Goal: Task Accomplishment & Management: Manage account settings

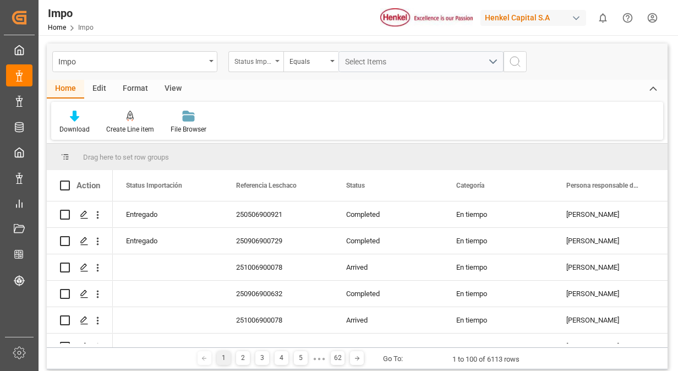
click at [271, 62] on div "Status Importación" at bounding box center [253, 60] width 37 height 13
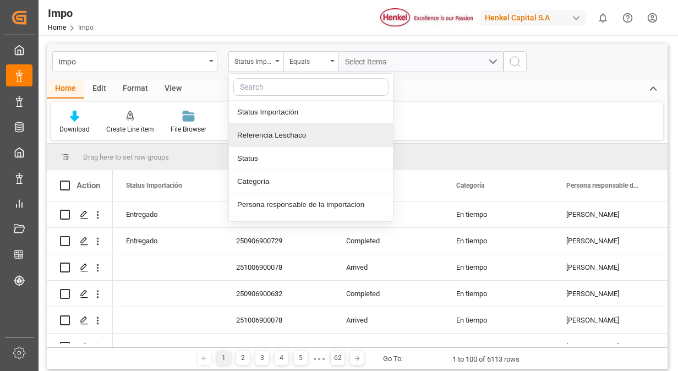
click at [274, 138] on div "Referencia Leschaco" at bounding box center [311, 135] width 164 height 23
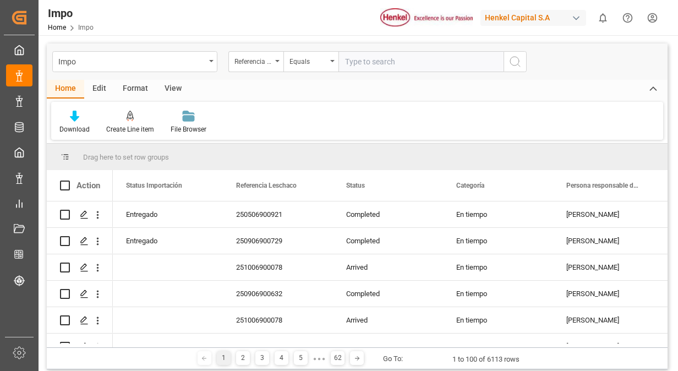
click at [379, 63] on input "text" at bounding box center [421, 61] width 165 height 21
type input "250906900575"
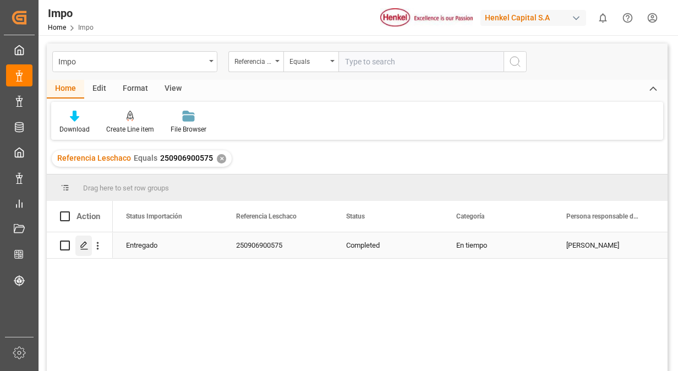
click at [87, 246] on icon "Press SPACE to select this row." at bounding box center [84, 245] width 9 height 9
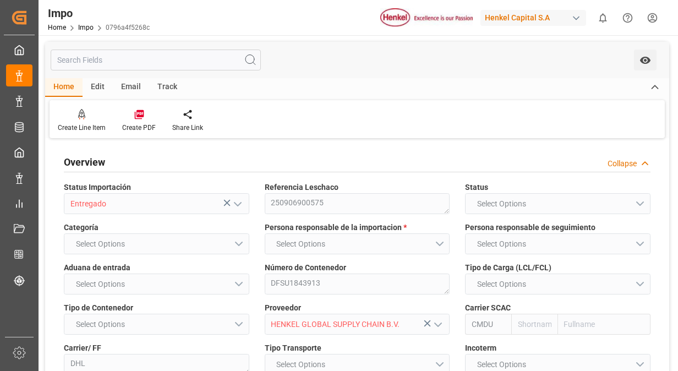
type input "CMACGM"
type input "CMA CGM Group"
type input "7"
type input "25"
type input "11"
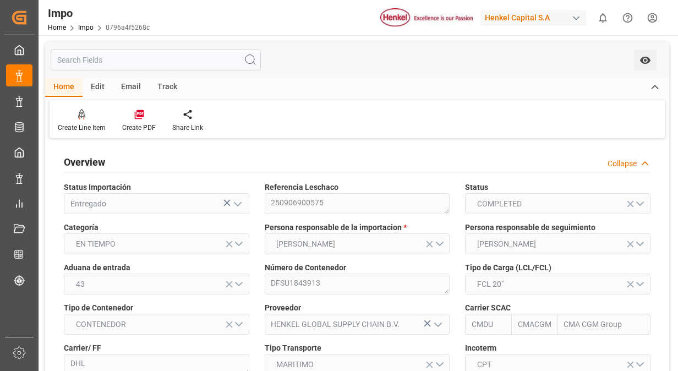
type input "[DATE]"
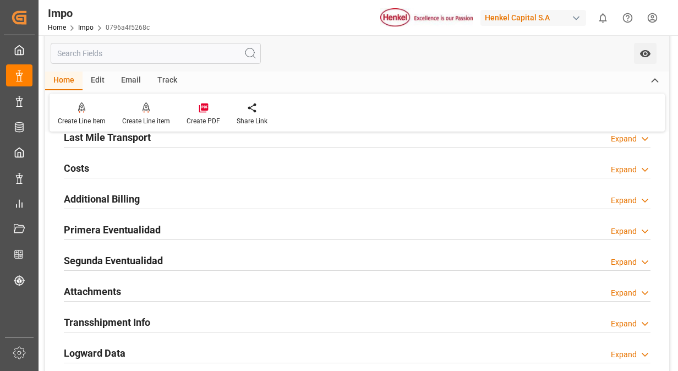
scroll to position [936, 0]
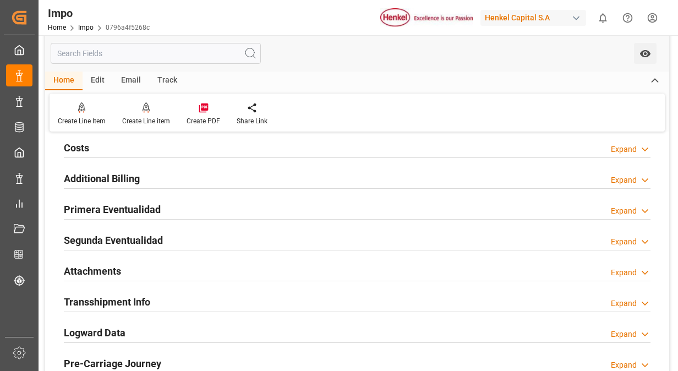
click at [153, 208] on h2 "Primera Eventualidad" at bounding box center [112, 209] width 97 height 15
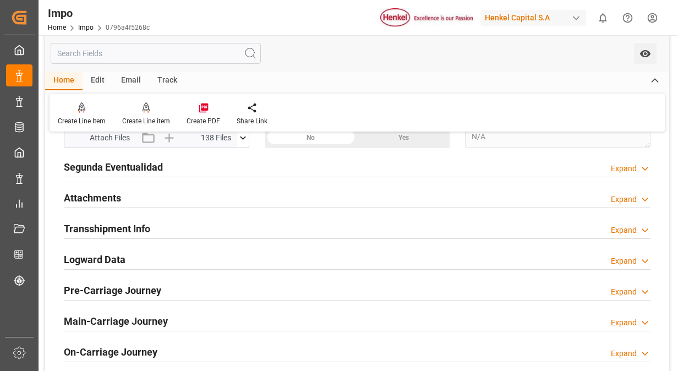
scroll to position [991, 0]
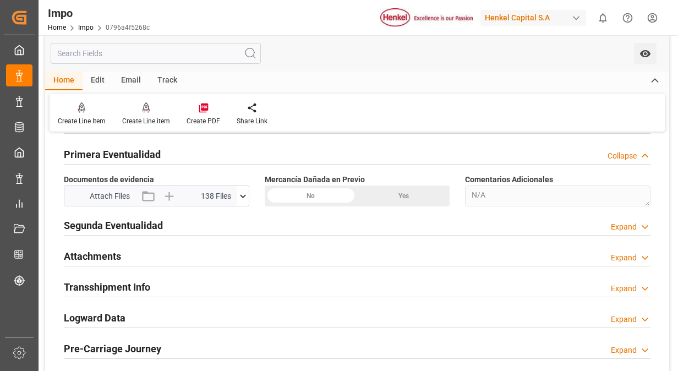
click at [245, 195] on icon at bounding box center [243, 197] width 12 height 12
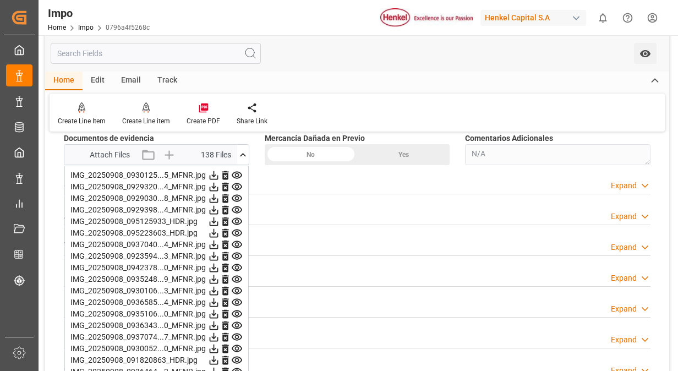
scroll to position [1046, 0]
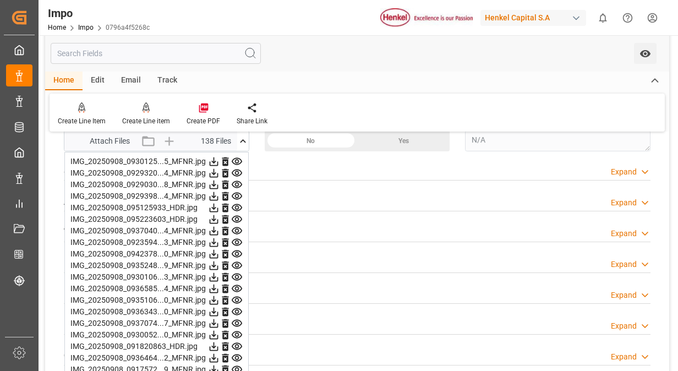
click at [237, 158] on icon at bounding box center [237, 161] width 10 height 7
click at [233, 170] on icon at bounding box center [237, 173] width 12 height 12
click at [237, 181] on icon at bounding box center [237, 185] width 12 height 12
click at [240, 193] on icon at bounding box center [237, 197] width 12 height 12
click at [237, 204] on icon at bounding box center [237, 207] width 10 height 7
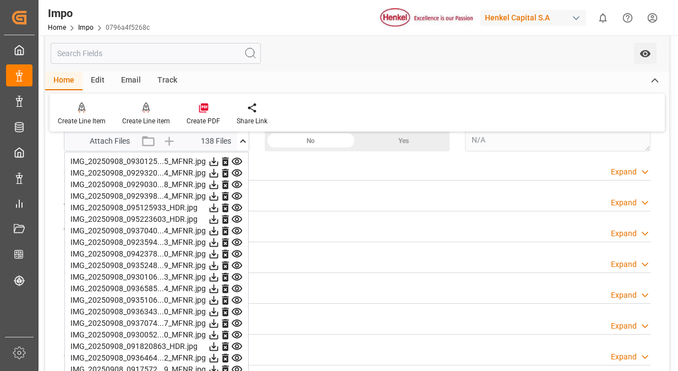
click at [240, 216] on icon at bounding box center [237, 220] width 12 height 12
click at [235, 205] on icon at bounding box center [237, 208] width 12 height 12
click at [236, 216] on icon at bounding box center [237, 219] width 10 height 7
click at [236, 229] on icon at bounding box center [237, 230] width 10 height 7
click at [238, 239] on icon at bounding box center [237, 242] width 10 height 7
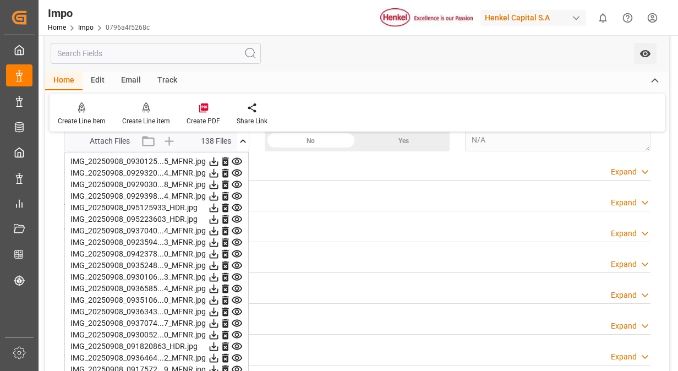
click at [237, 248] on icon at bounding box center [237, 254] width 12 height 12
click at [237, 261] on icon at bounding box center [237, 266] width 12 height 12
click at [235, 273] on icon at bounding box center [237, 277] width 12 height 12
click at [237, 285] on icon at bounding box center [237, 288] width 10 height 7
click at [236, 295] on icon at bounding box center [237, 301] width 12 height 12
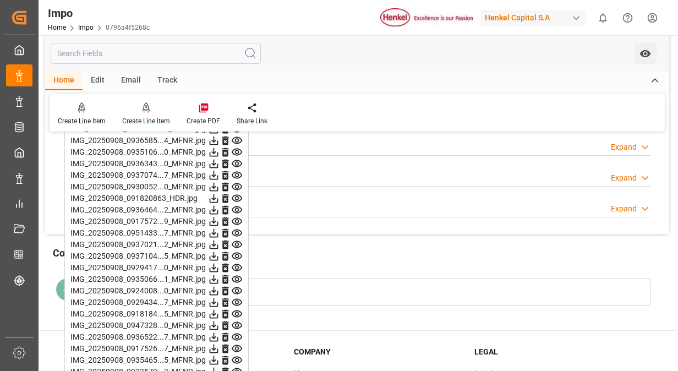
scroll to position [1212, 0]
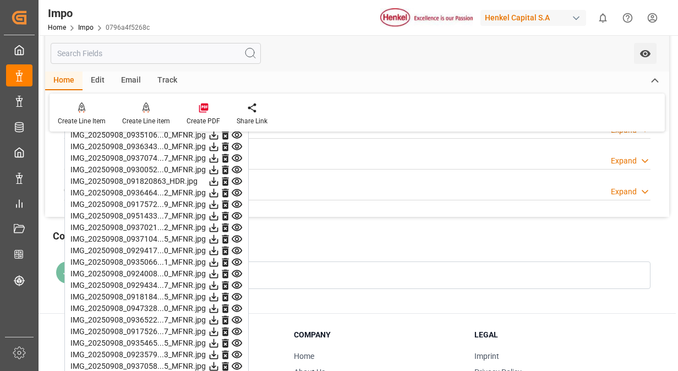
click at [237, 143] on icon at bounding box center [237, 146] width 10 height 7
click at [238, 155] on icon at bounding box center [237, 158] width 10 height 7
click at [238, 164] on icon at bounding box center [237, 170] width 12 height 12
click at [239, 177] on icon at bounding box center [237, 182] width 12 height 12
click at [238, 210] on icon at bounding box center [237, 216] width 12 height 12
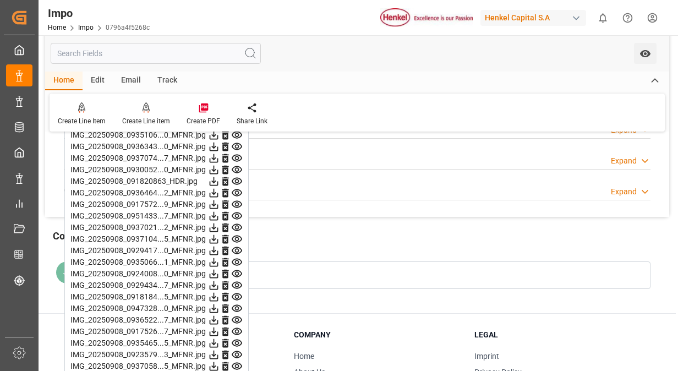
click at [236, 166] on icon at bounding box center [237, 169] width 10 height 7
click at [235, 180] on icon at bounding box center [237, 181] width 10 height 7
click at [237, 188] on icon at bounding box center [237, 193] width 12 height 12
click at [237, 200] on icon at bounding box center [237, 205] width 12 height 12
click at [238, 214] on icon at bounding box center [237, 216] width 10 height 7
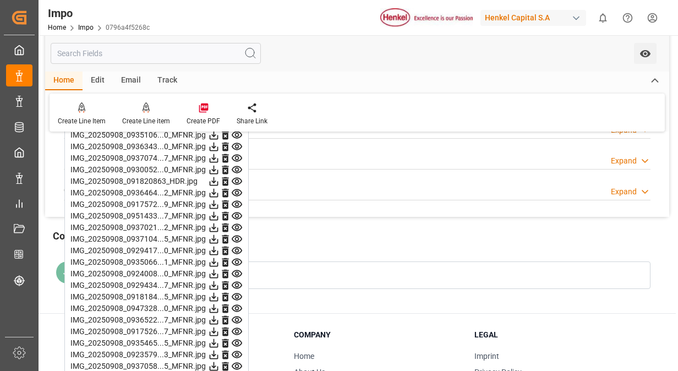
click at [233, 210] on icon at bounding box center [237, 216] width 12 height 12
click at [238, 222] on icon at bounding box center [237, 228] width 12 height 12
click at [238, 236] on icon at bounding box center [237, 239] width 10 height 7
click at [238, 247] on icon at bounding box center [237, 250] width 10 height 7
click at [237, 259] on icon at bounding box center [237, 262] width 10 height 7
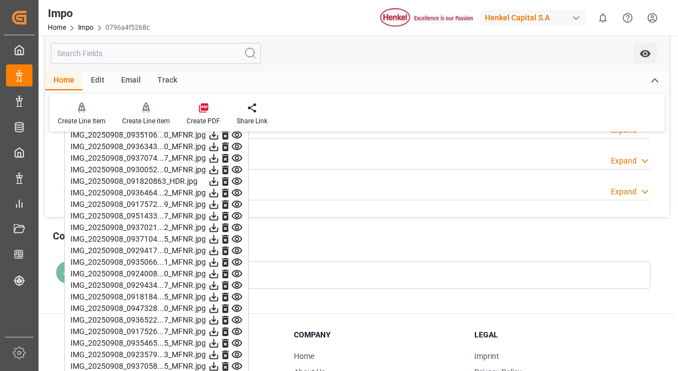
click at [235, 269] on icon at bounding box center [237, 274] width 12 height 12
click at [235, 280] on icon at bounding box center [237, 286] width 12 height 12
click at [236, 294] on icon at bounding box center [237, 297] width 10 height 7
click at [237, 303] on icon at bounding box center [237, 309] width 12 height 12
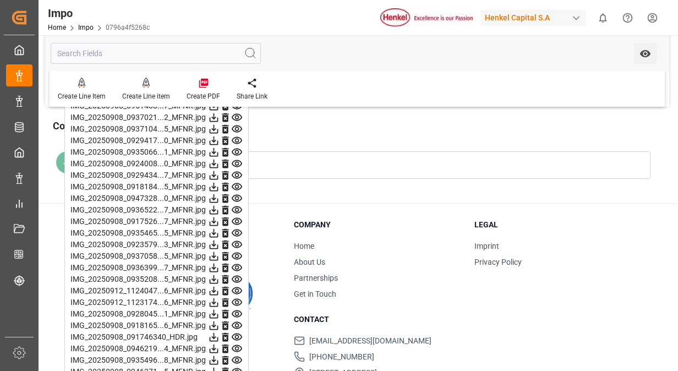
scroll to position [1377, 0]
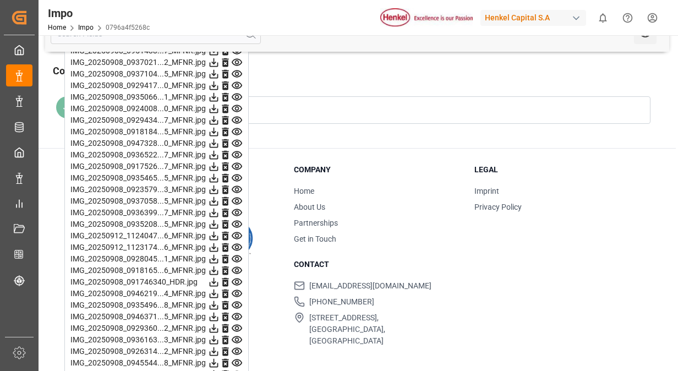
click at [236, 140] on icon at bounding box center [237, 143] width 10 height 7
click at [235, 151] on icon at bounding box center [237, 155] width 12 height 12
click at [238, 161] on icon at bounding box center [237, 167] width 12 height 12
click at [238, 175] on icon at bounding box center [237, 178] width 10 height 7
click at [237, 186] on icon at bounding box center [237, 189] width 10 height 7
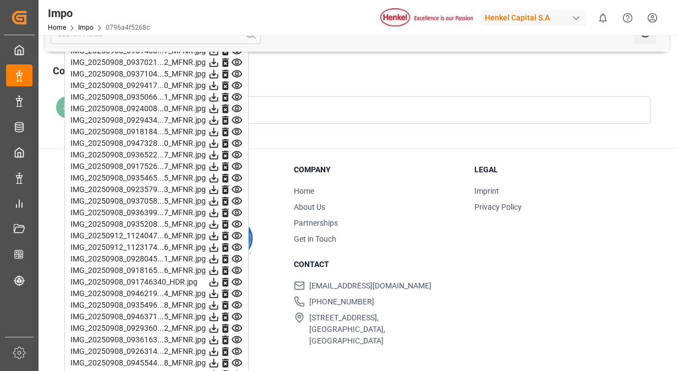
click at [237, 195] on icon at bounding box center [237, 201] width 12 height 12
click at [238, 210] on icon at bounding box center [237, 213] width 12 height 12
click at [238, 219] on icon at bounding box center [237, 225] width 12 height 12
click at [237, 232] on icon at bounding box center [237, 236] width 12 height 12
click at [239, 244] on icon at bounding box center [237, 247] width 10 height 7
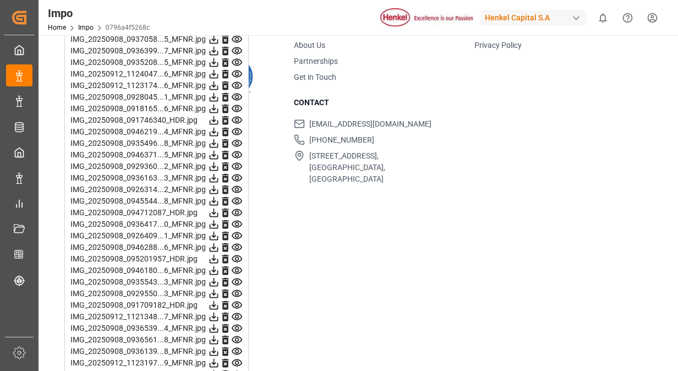
scroll to position [1542, 0]
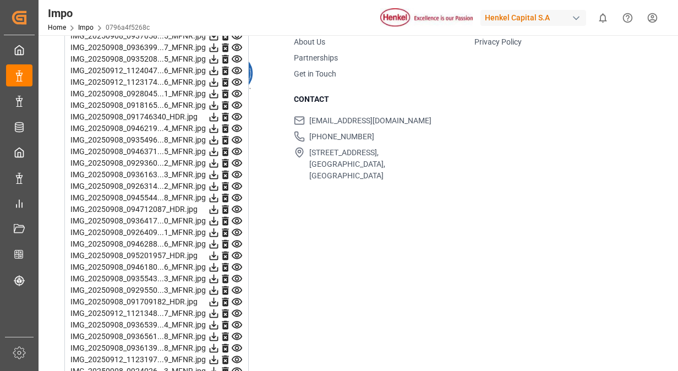
click at [238, 79] on icon at bounding box center [237, 82] width 10 height 7
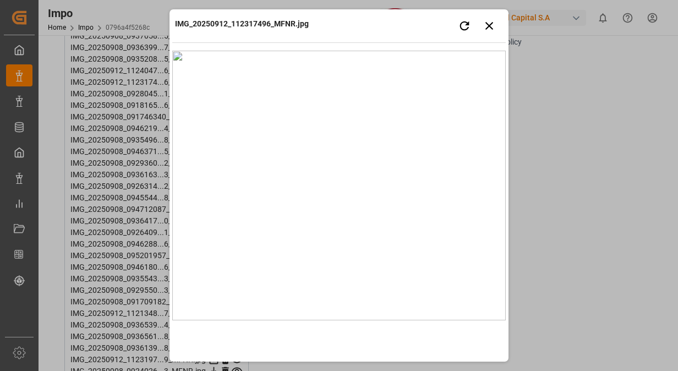
click at [238, 79] on img at bounding box center [339, 186] width 334 height 270
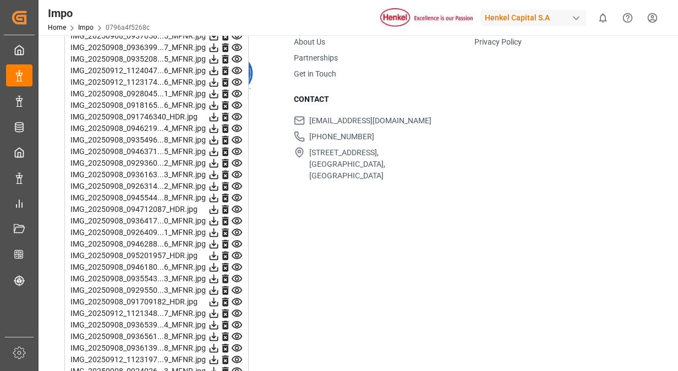
click at [238, 92] on icon at bounding box center [237, 93] width 10 height 7
click at [237, 102] on icon at bounding box center [237, 106] width 12 height 12
click at [237, 111] on icon at bounding box center [237, 117] width 12 height 12
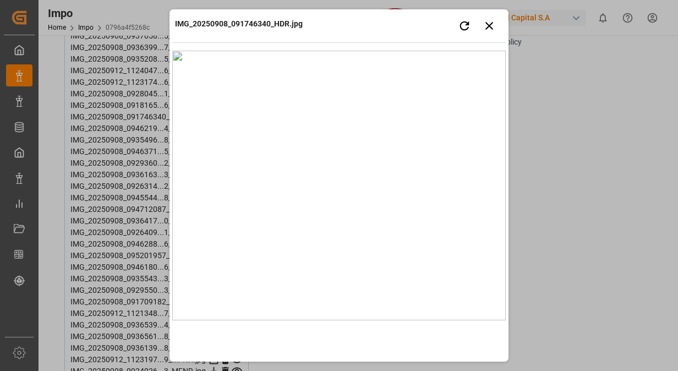
click at [237, 109] on img at bounding box center [339, 186] width 334 height 270
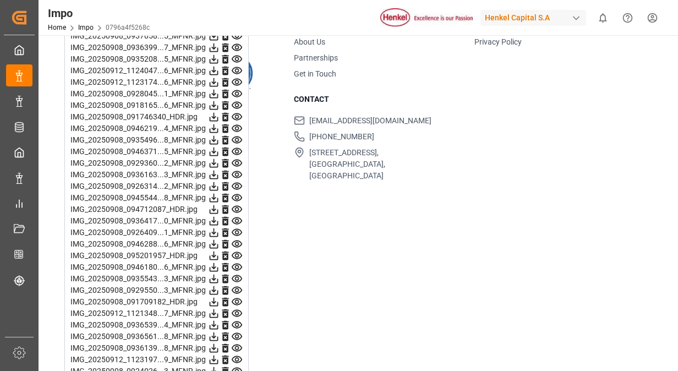
click at [239, 124] on icon at bounding box center [237, 129] width 12 height 12
click at [237, 128] on icon at bounding box center [237, 128] width 10 height 7
click at [236, 138] on icon at bounding box center [237, 140] width 10 height 7
click at [239, 151] on icon at bounding box center [237, 152] width 12 height 12
click at [240, 159] on icon at bounding box center [237, 163] width 12 height 12
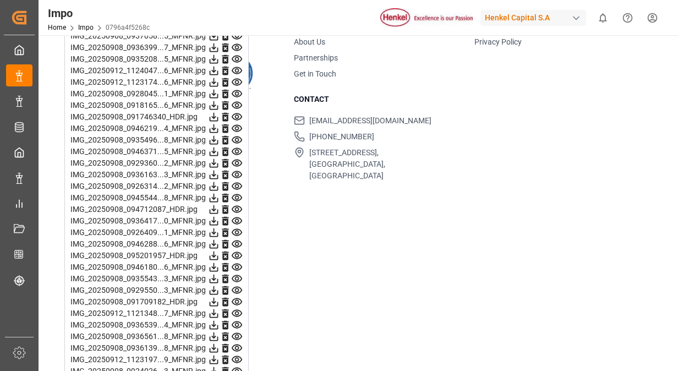
click at [239, 170] on icon at bounding box center [237, 175] width 12 height 12
click at [236, 181] on icon at bounding box center [237, 187] width 12 height 12
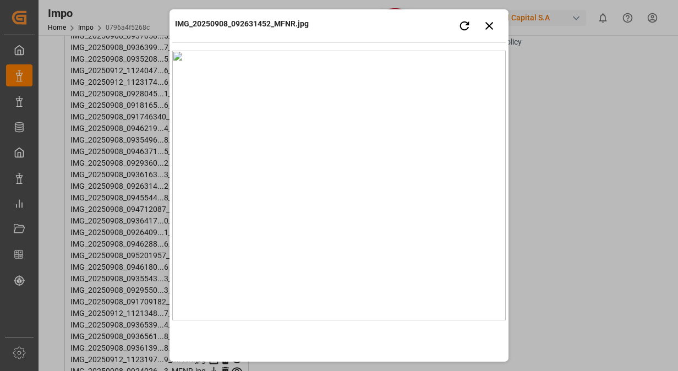
click at [236, 178] on img at bounding box center [339, 186] width 334 height 270
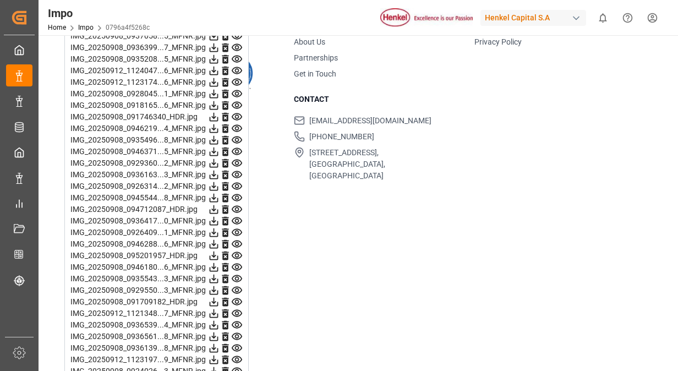
click at [236, 194] on icon at bounding box center [237, 197] width 10 height 7
click at [237, 206] on icon at bounding box center [237, 209] width 10 height 7
click at [238, 218] on icon at bounding box center [237, 221] width 10 height 7
click at [238, 229] on icon at bounding box center [237, 232] width 10 height 7
click at [238, 241] on icon at bounding box center [237, 244] width 10 height 7
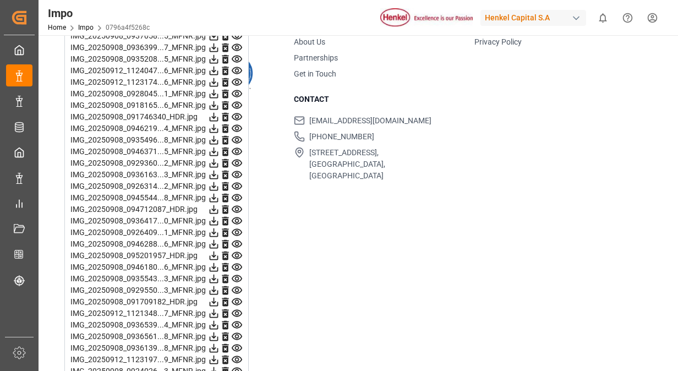
click at [239, 252] on icon at bounding box center [237, 255] width 10 height 7
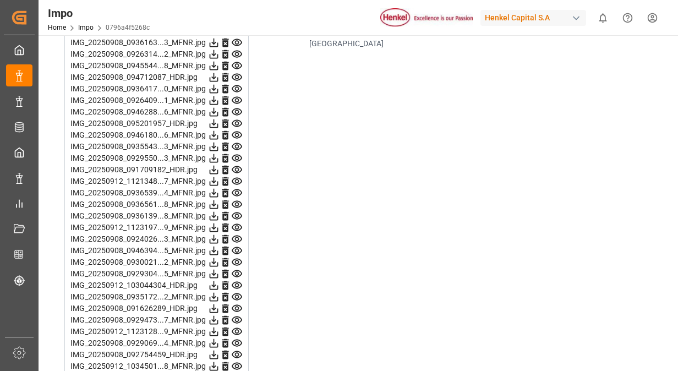
scroll to position [1652, 0]
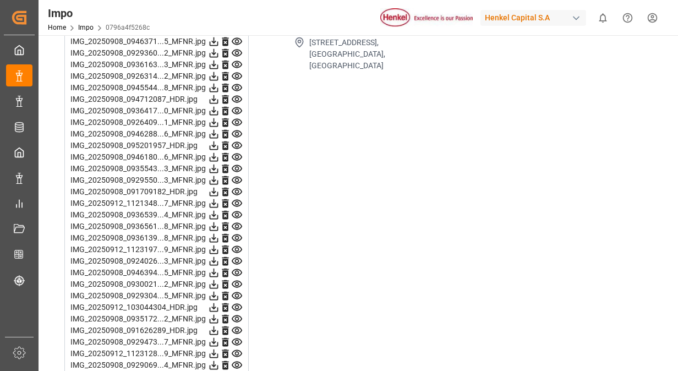
click at [237, 156] on icon at bounding box center [237, 157] width 12 height 12
click at [237, 165] on icon at bounding box center [237, 168] width 10 height 7
click at [237, 176] on icon at bounding box center [237, 181] width 12 height 12
click at [237, 188] on icon at bounding box center [237, 192] width 12 height 12
click at [238, 165] on icon at bounding box center [237, 168] width 10 height 7
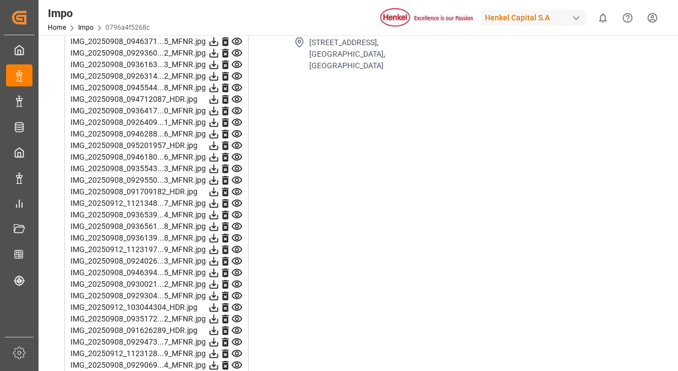
click at [235, 175] on icon at bounding box center [237, 181] width 12 height 12
click at [236, 188] on icon at bounding box center [237, 191] width 10 height 7
click at [239, 202] on icon at bounding box center [237, 204] width 12 height 12
click at [238, 211] on icon at bounding box center [237, 215] width 12 height 12
click at [237, 222] on icon at bounding box center [237, 227] width 12 height 12
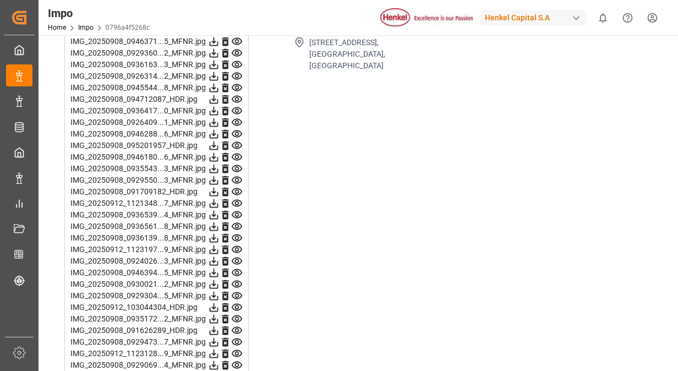
click at [237, 232] on icon at bounding box center [237, 238] width 12 height 12
click at [236, 246] on icon at bounding box center [237, 250] width 12 height 12
click at [237, 257] on icon at bounding box center [237, 262] width 12 height 12
click at [238, 270] on icon at bounding box center [237, 272] width 10 height 7
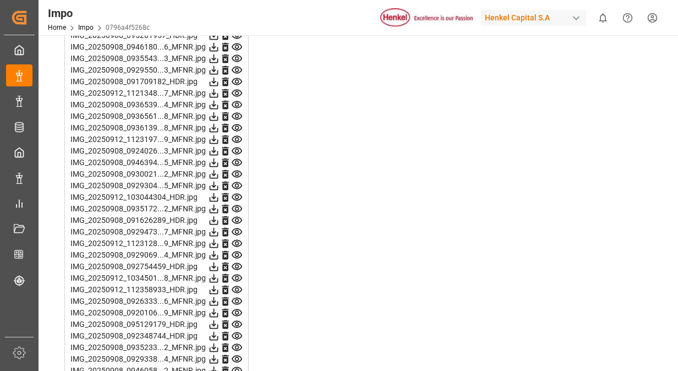
scroll to position [1817, 0]
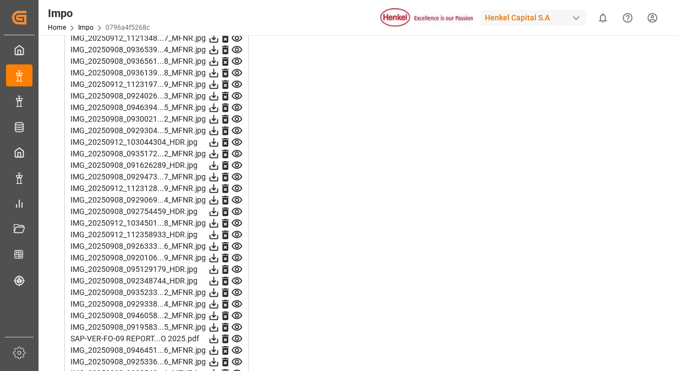
click at [236, 116] on icon at bounding box center [237, 119] width 10 height 7
click at [237, 129] on icon at bounding box center [237, 130] width 10 height 7
click at [236, 139] on icon at bounding box center [237, 142] width 10 height 7
click at [237, 150] on icon at bounding box center [237, 154] width 12 height 12
click at [235, 160] on icon at bounding box center [237, 166] width 12 height 12
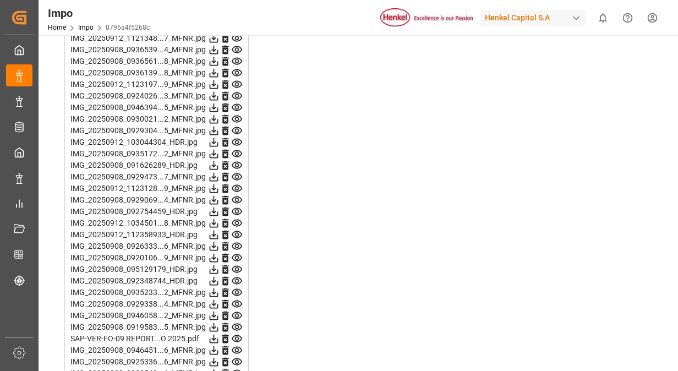
click at [237, 173] on icon at bounding box center [237, 176] width 10 height 7
click at [237, 185] on icon at bounding box center [237, 188] width 10 height 7
click at [238, 194] on icon at bounding box center [237, 200] width 12 height 12
click at [238, 206] on icon at bounding box center [237, 212] width 12 height 12
click at [239, 220] on icon at bounding box center [237, 223] width 10 height 7
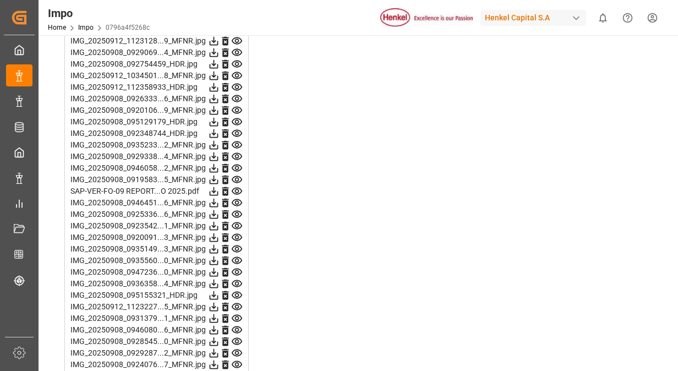
scroll to position [1982, 0]
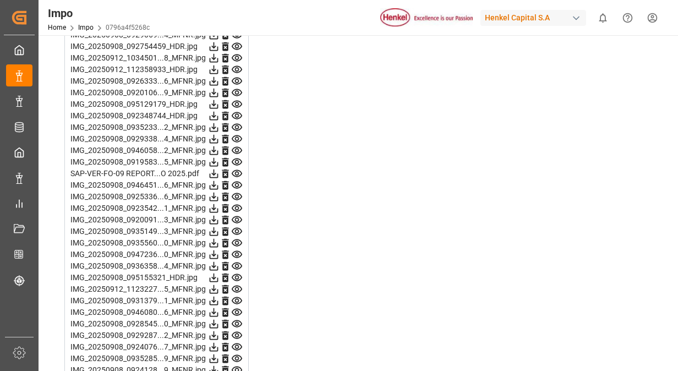
click at [240, 68] on icon at bounding box center [237, 69] width 10 height 7
click at [236, 78] on icon at bounding box center [237, 81] width 12 height 12
click at [236, 87] on icon at bounding box center [237, 93] width 12 height 12
click at [236, 101] on icon at bounding box center [237, 104] width 10 height 7
click at [237, 114] on icon at bounding box center [237, 115] width 10 height 7
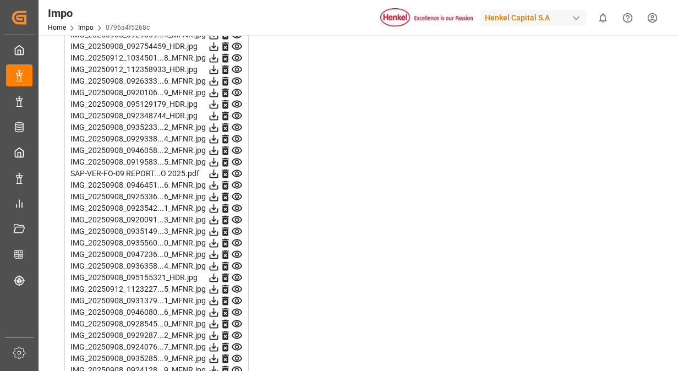
click at [238, 124] on icon at bounding box center [237, 127] width 10 height 7
click at [238, 135] on icon at bounding box center [237, 139] width 12 height 12
click at [239, 145] on icon at bounding box center [237, 151] width 12 height 12
click at [239, 159] on icon at bounding box center [237, 162] width 10 height 7
click at [238, 168] on icon at bounding box center [237, 174] width 12 height 12
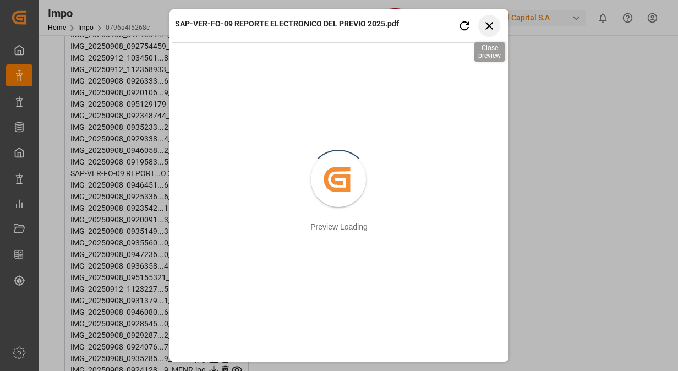
click at [490, 22] on icon "button" at bounding box center [490, 26] width 14 height 14
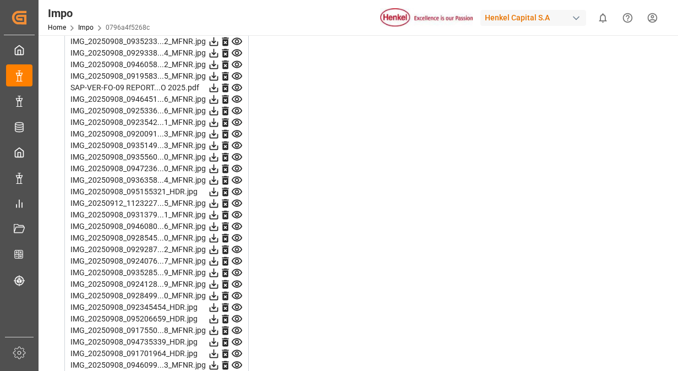
scroll to position [2093, 0]
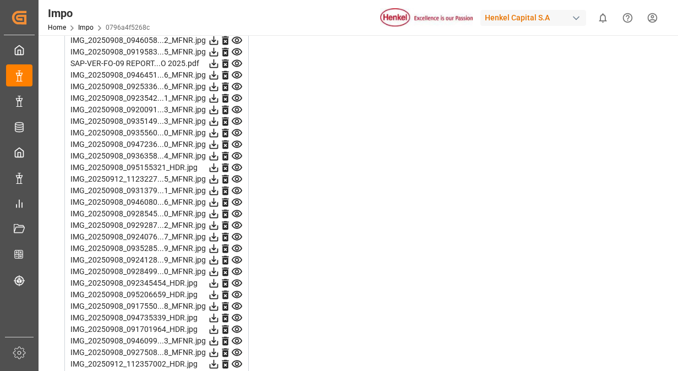
click at [237, 71] on icon at bounding box center [237, 75] width 12 height 12
click at [238, 84] on icon at bounding box center [237, 87] width 12 height 12
click at [238, 96] on icon at bounding box center [237, 98] width 10 height 7
click at [239, 105] on icon at bounding box center [237, 110] width 12 height 12
click at [239, 117] on icon at bounding box center [237, 122] width 12 height 12
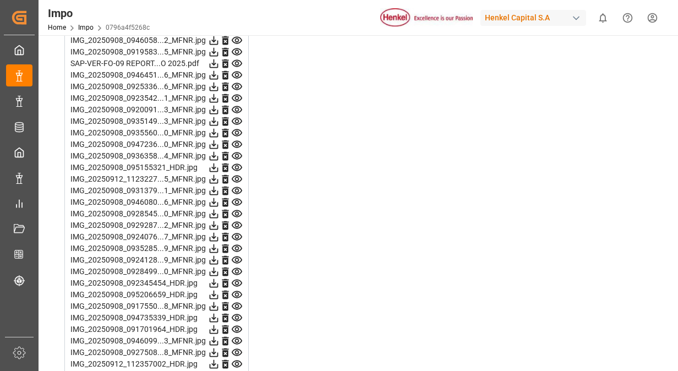
click at [238, 127] on icon at bounding box center [237, 133] width 12 height 12
click at [237, 139] on icon at bounding box center [237, 145] width 12 height 12
click at [238, 150] on icon at bounding box center [237, 156] width 12 height 12
click at [240, 163] on icon at bounding box center [237, 168] width 12 height 12
click at [240, 175] on icon at bounding box center [237, 179] width 12 height 12
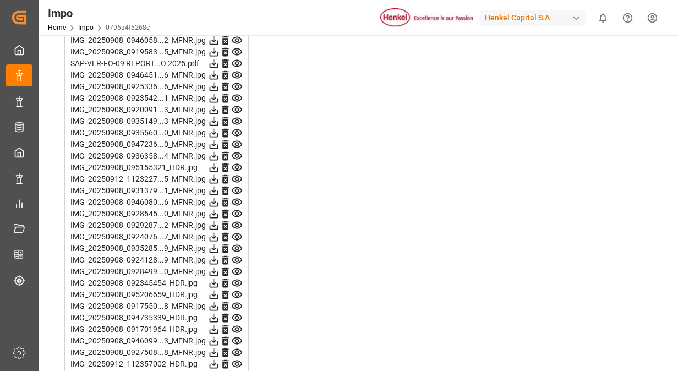
click at [238, 187] on icon at bounding box center [237, 190] width 10 height 7
click at [237, 199] on icon at bounding box center [237, 202] width 10 height 7
click at [237, 210] on icon at bounding box center [237, 213] width 10 height 7
click at [236, 222] on icon at bounding box center [237, 225] width 10 height 7
click at [239, 231] on icon at bounding box center [237, 237] width 12 height 12
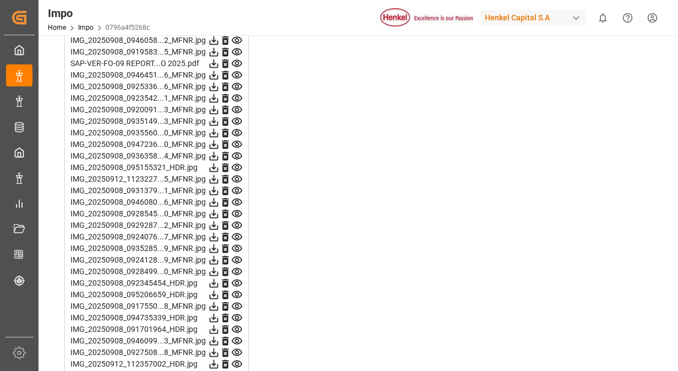
click at [239, 245] on icon at bounding box center [237, 248] width 10 height 7
click at [239, 257] on icon at bounding box center [237, 260] width 10 height 7
click at [236, 266] on icon at bounding box center [237, 272] width 12 height 12
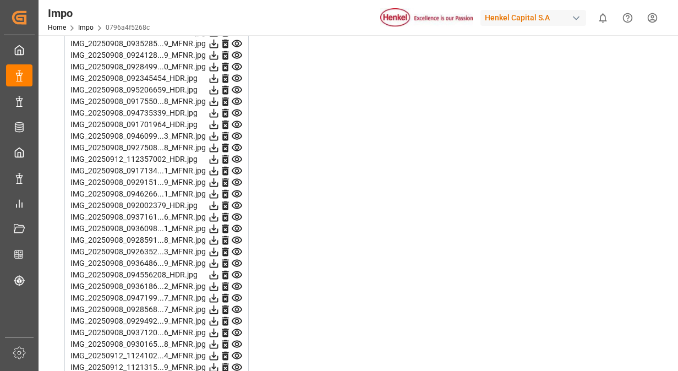
scroll to position [2313, 0]
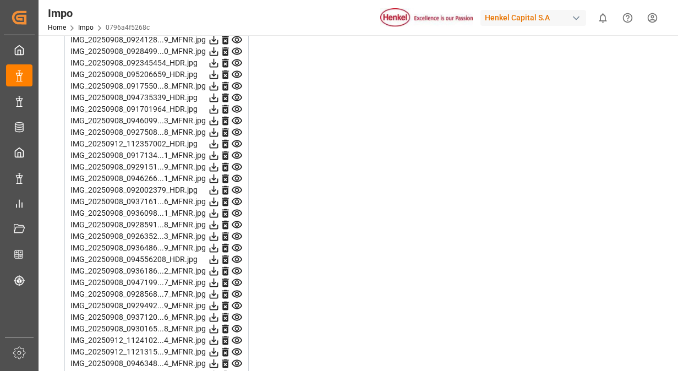
click at [237, 59] on icon at bounding box center [237, 62] width 10 height 7
click at [238, 69] on icon at bounding box center [237, 75] width 12 height 12
click at [237, 83] on icon at bounding box center [237, 86] width 10 height 7
click at [237, 95] on icon at bounding box center [237, 98] width 12 height 12
click at [235, 109] on icon at bounding box center [237, 109] width 10 height 7
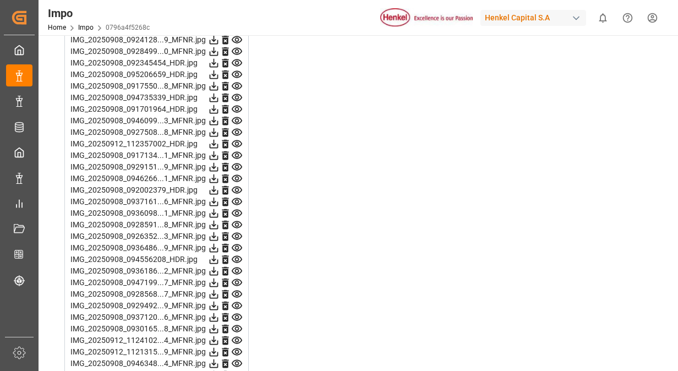
click at [236, 118] on icon at bounding box center [237, 120] width 10 height 7
click at [237, 128] on icon at bounding box center [237, 133] width 12 height 12
click at [240, 141] on icon at bounding box center [237, 144] width 12 height 12
click at [239, 153] on icon at bounding box center [237, 156] width 12 height 12
click at [236, 164] on icon at bounding box center [237, 167] width 10 height 7
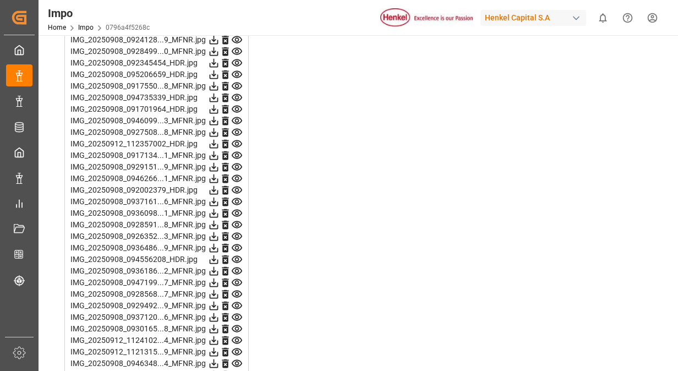
click at [236, 175] on icon at bounding box center [237, 178] width 10 height 7
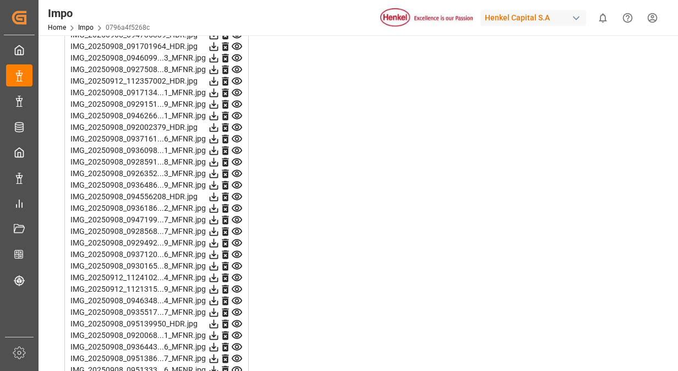
scroll to position [2423, 0]
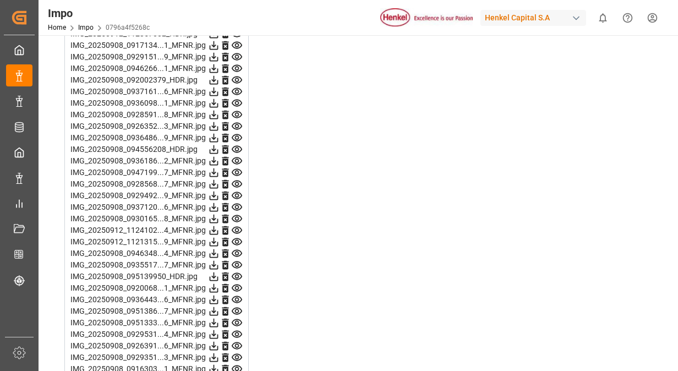
click at [237, 99] on icon at bounding box center [237, 103] width 12 height 12
click at [235, 111] on icon at bounding box center [237, 114] width 10 height 7
click at [234, 121] on icon at bounding box center [237, 127] width 12 height 12
click at [236, 132] on icon at bounding box center [237, 138] width 12 height 12
click at [241, 144] on icon at bounding box center [237, 150] width 12 height 12
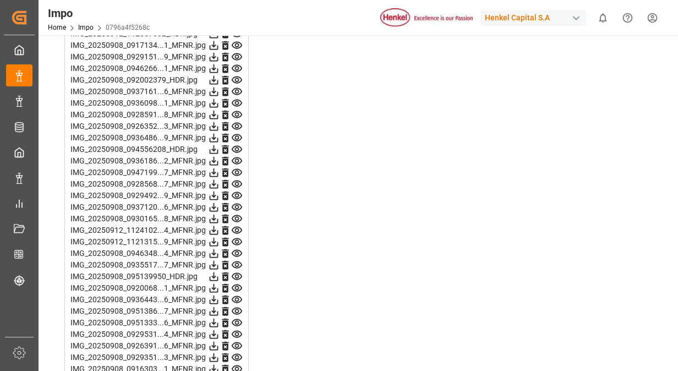
click at [237, 155] on icon at bounding box center [237, 161] width 12 height 12
click at [237, 169] on icon at bounding box center [237, 172] width 10 height 7
click at [237, 180] on icon at bounding box center [237, 184] width 12 height 12
click at [238, 192] on icon at bounding box center [237, 195] width 10 height 7
click at [238, 202] on icon at bounding box center [237, 208] width 12 height 12
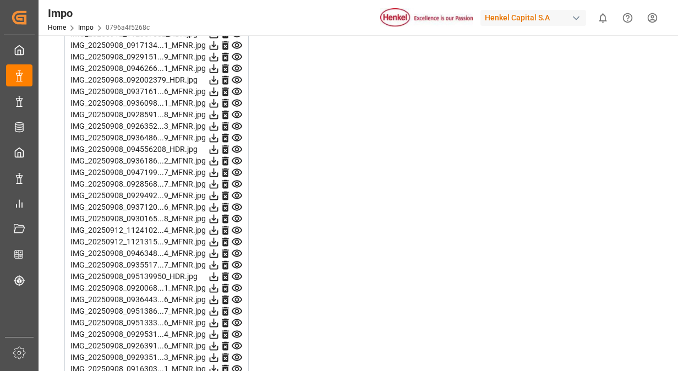
click at [236, 213] on icon at bounding box center [237, 219] width 12 height 12
click at [240, 192] on icon at bounding box center [237, 196] width 12 height 12
click at [239, 204] on icon at bounding box center [237, 208] width 12 height 12
click at [238, 213] on icon at bounding box center [237, 219] width 12 height 12
click at [237, 225] on icon at bounding box center [237, 231] width 12 height 12
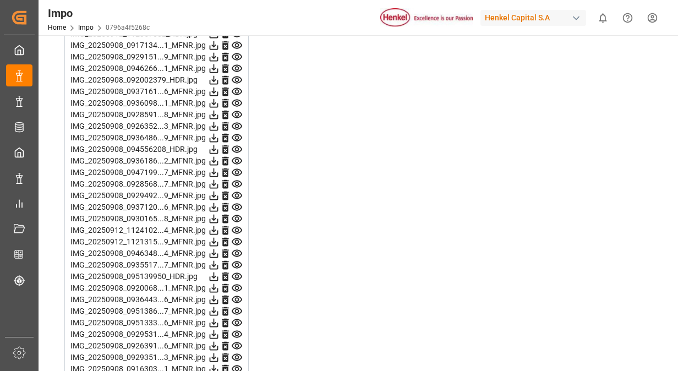
scroll to position [2427, 0]
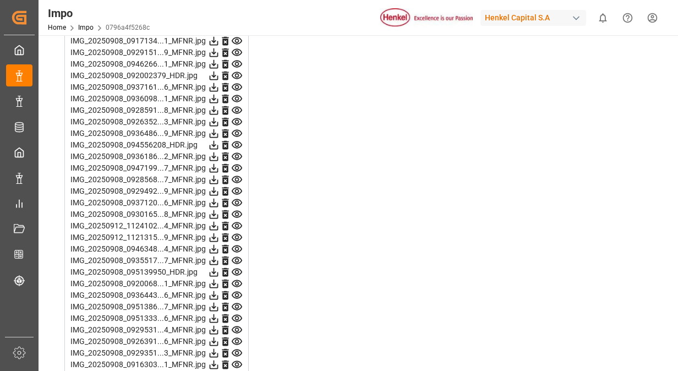
click at [239, 234] on icon at bounding box center [237, 237] width 10 height 7
click at [238, 246] on icon at bounding box center [237, 249] width 10 height 7
click at [238, 258] on icon at bounding box center [237, 261] width 12 height 12
click at [235, 269] on icon at bounding box center [237, 272] width 10 height 7
click at [235, 279] on icon at bounding box center [237, 284] width 12 height 12
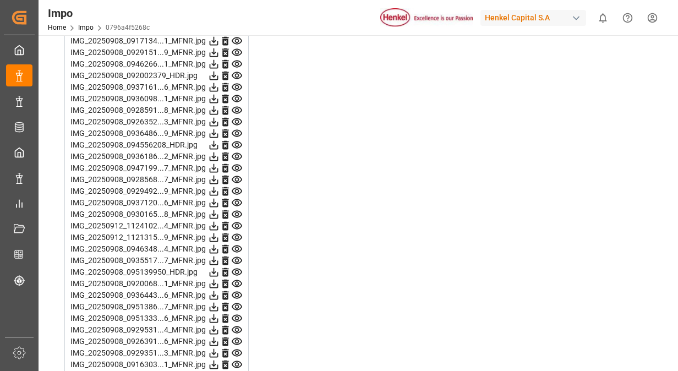
click at [237, 292] on icon at bounding box center [237, 295] width 10 height 7
click at [237, 301] on icon at bounding box center [237, 307] width 12 height 12
click at [238, 315] on icon at bounding box center [237, 318] width 10 height 7
click at [237, 324] on icon at bounding box center [237, 330] width 12 height 12
click at [236, 338] on icon at bounding box center [237, 341] width 10 height 7
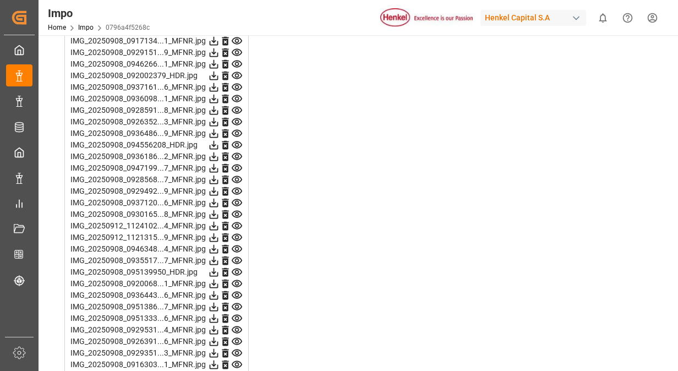
click at [236, 348] on icon at bounding box center [237, 353] width 12 height 12
click at [238, 361] on icon at bounding box center [237, 365] width 12 height 12
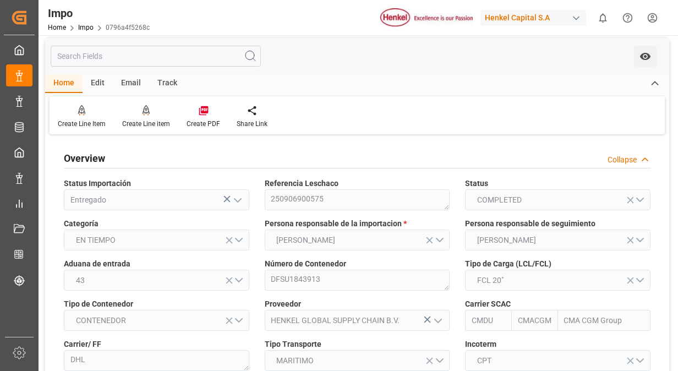
scroll to position [0, 0]
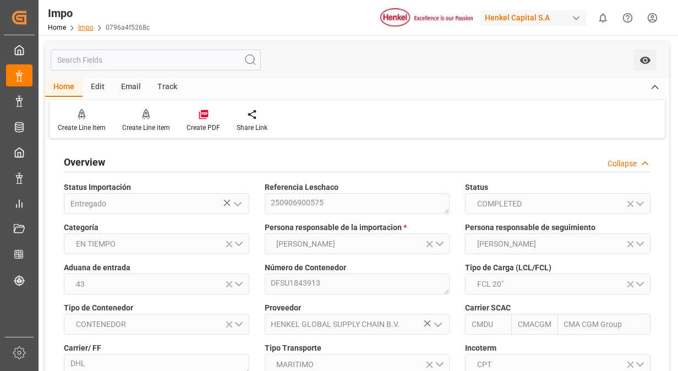
click at [86, 25] on link "Impo" at bounding box center [85, 28] width 15 height 8
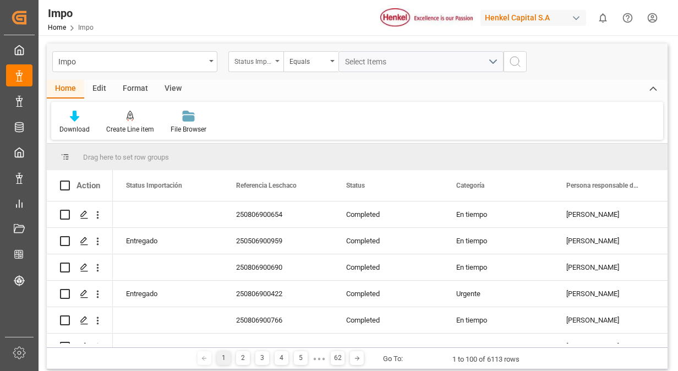
click at [268, 59] on div "Status Importación" at bounding box center [253, 60] width 37 height 13
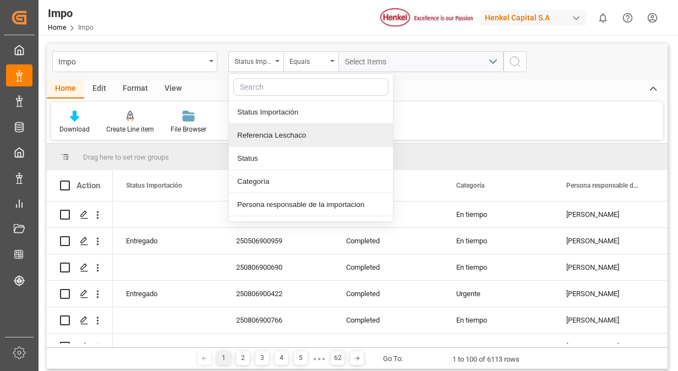
click at [286, 138] on div "Referencia Leschaco" at bounding box center [311, 135] width 164 height 23
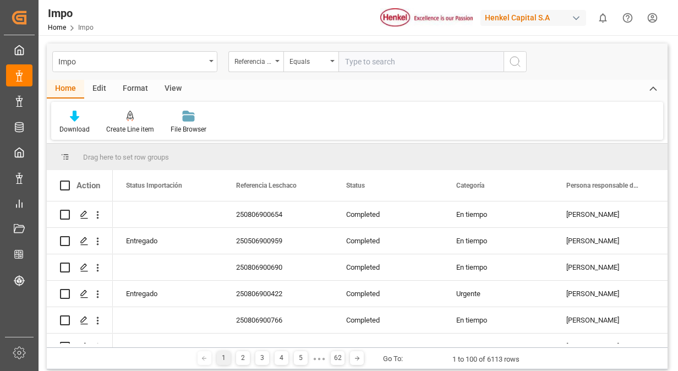
click at [365, 61] on input "text" at bounding box center [421, 61] width 165 height 21
type input "250906900140"
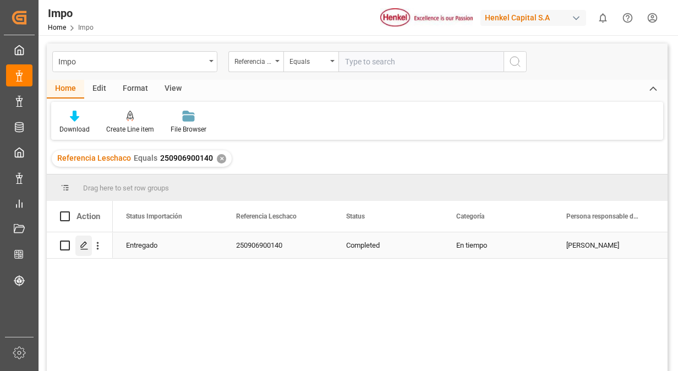
click at [86, 243] on polygon "Press SPACE to select this row." at bounding box center [84, 245] width 6 height 6
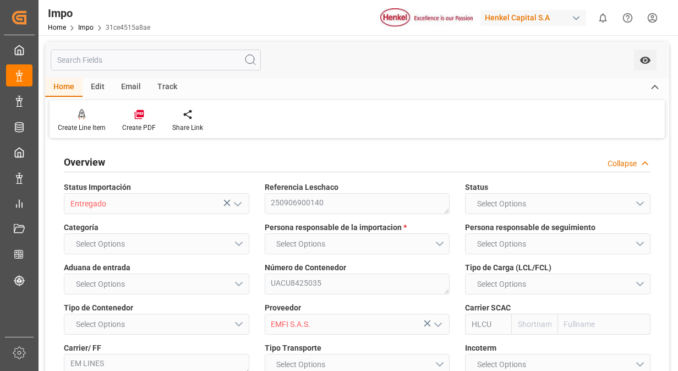
type input "Hapag [PERSON_NAME]"
type input "Hapag Lloyd Aktiengesellschaft"
type input "14"
type input "-4"
type input "2"
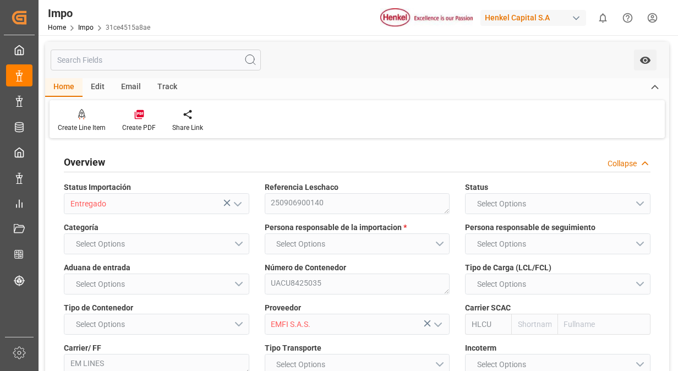
type input "40"
type input "17"
type input "[DATE]"
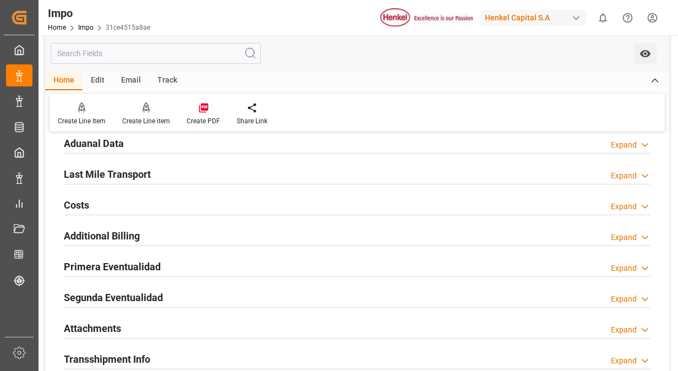
scroll to position [826, 0]
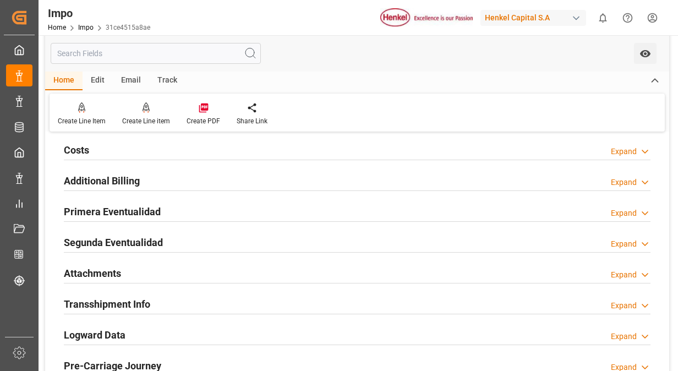
click at [137, 211] on h2 "Primera Eventualidad" at bounding box center [112, 211] width 97 height 15
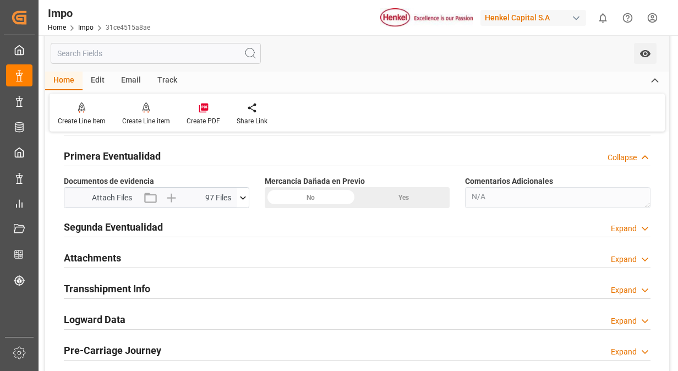
scroll to position [936, 0]
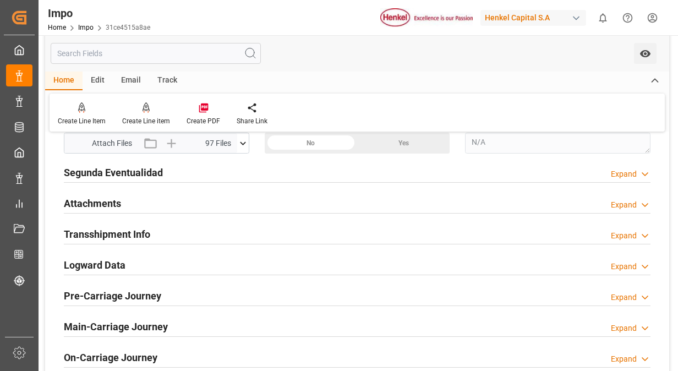
click at [247, 138] on icon at bounding box center [243, 144] width 12 height 12
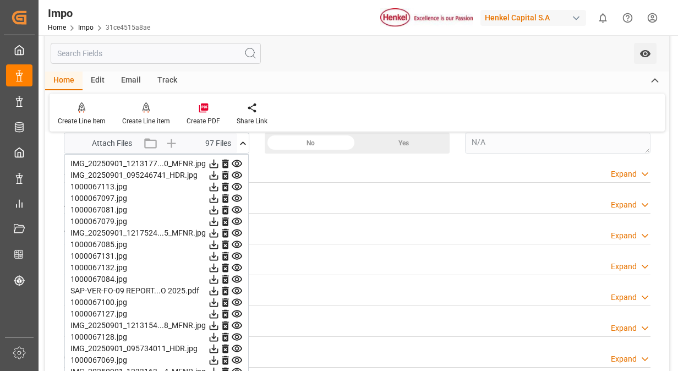
click at [236, 163] on icon at bounding box center [237, 163] width 10 height 7
click at [238, 175] on icon at bounding box center [237, 176] width 12 height 12
click at [239, 185] on icon at bounding box center [237, 187] width 12 height 12
click at [238, 193] on icon at bounding box center [237, 199] width 12 height 12
click at [237, 207] on icon at bounding box center [237, 210] width 10 height 7
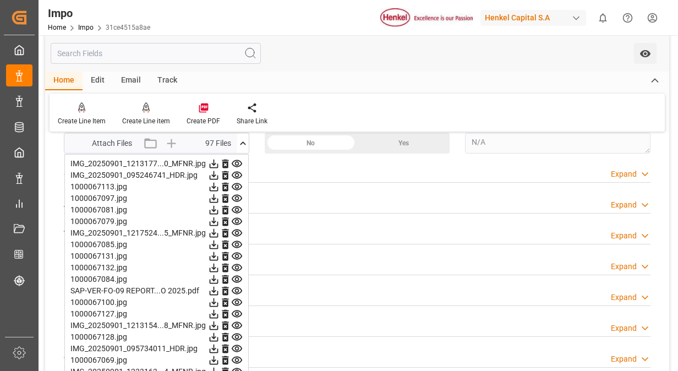
click at [237, 218] on icon at bounding box center [237, 222] width 12 height 12
click at [239, 231] on icon at bounding box center [237, 233] width 12 height 12
click at [238, 243] on icon at bounding box center [237, 245] width 12 height 12
click at [236, 253] on icon at bounding box center [237, 256] width 10 height 7
click at [238, 268] on icon at bounding box center [237, 268] width 12 height 12
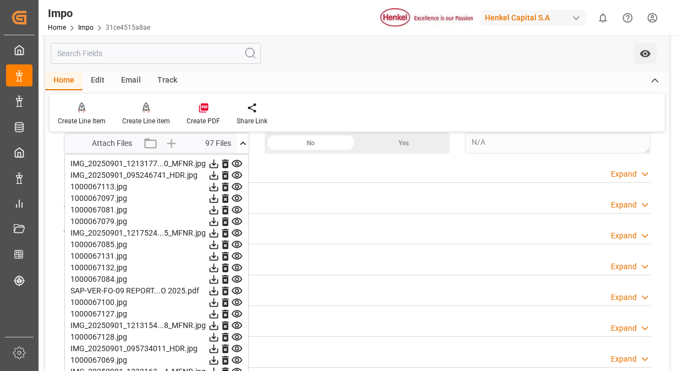
click at [237, 276] on icon at bounding box center [237, 280] width 12 height 12
click at [238, 287] on icon at bounding box center [237, 290] width 10 height 7
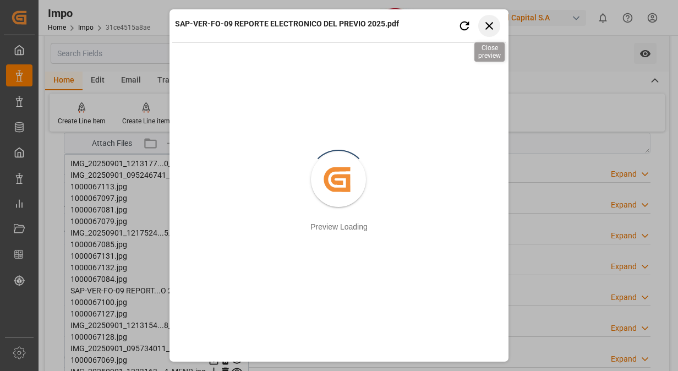
click at [493, 21] on icon "button" at bounding box center [490, 26] width 14 height 14
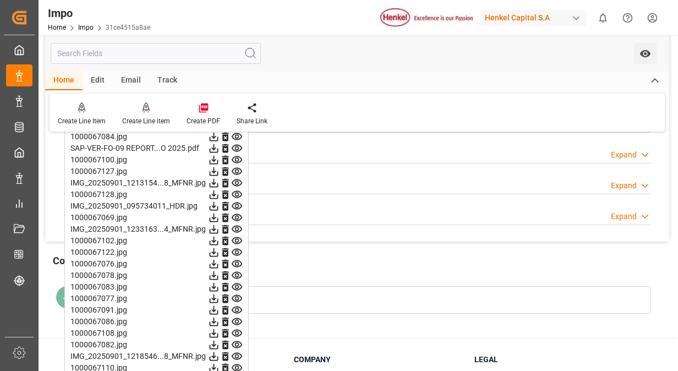
scroll to position [1101, 0]
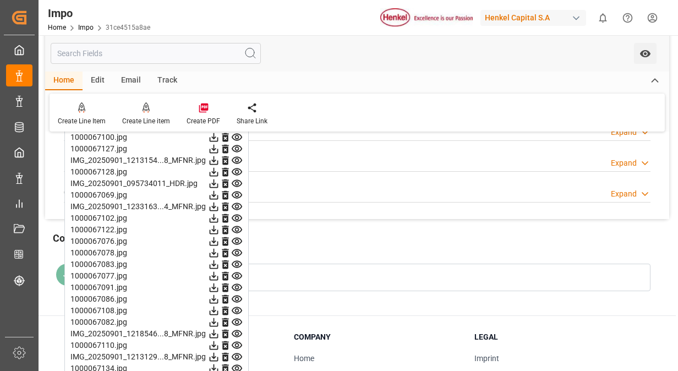
click at [237, 136] on icon at bounding box center [237, 138] width 12 height 12
click at [238, 143] on icon at bounding box center [237, 149] width 12 height 12
click at [239, 158] on icon at bounding box center [237, 160] width 10 height 7
click at [238, 169] on icon at bounding box center [237, 172] width 12 height 12
click at [239, 159] on icon at bounding box center [237, 161] width 12 height 12
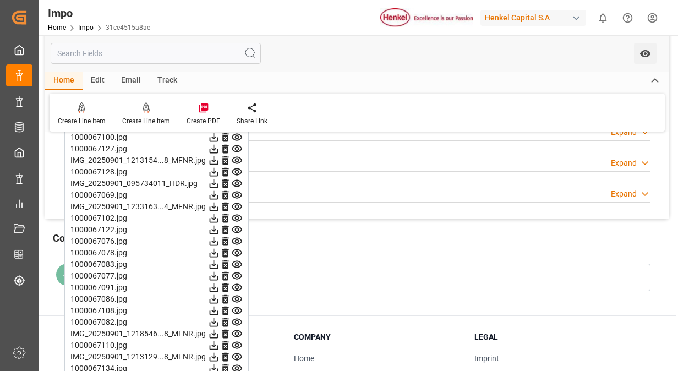
click at [237, 181] on icon at bounding box center [237, 184] width 12 height 12
click at [236, 189] on icon at bounding box center [237, 195] width 12 height 12
click at [238, 203] on icon at bounding box center [237, 206] width 10 height 7
click at [238, 213] on icon at bounding box center [237, 219] width 12 height 12
click at [238, 226] on icon at bounding box center [237, 229] width 10 height 7
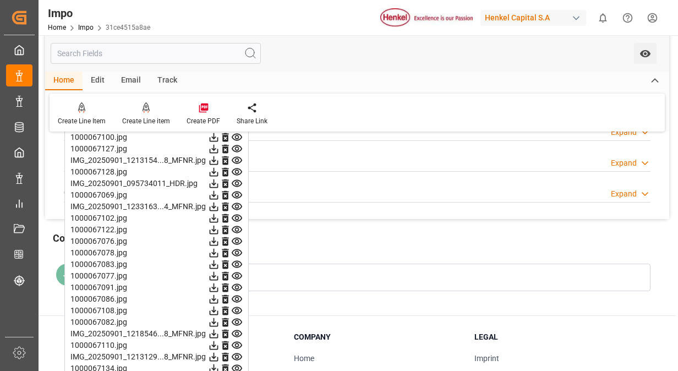
click at [238, 204] on icon at bounding box center [237, 207] width 12 height 12
click at [238, 218] on icon at bounding box center [237, 219] width 12 height 12
click at [238, 226] on icon at bounding box center [237, 229] width 10 height 7
click at [237, 238] on icon at bounding box center [237, 241] width 10 height 7
click at [237, 251] on icon at bounding box center [237, 253] width 12 height 12
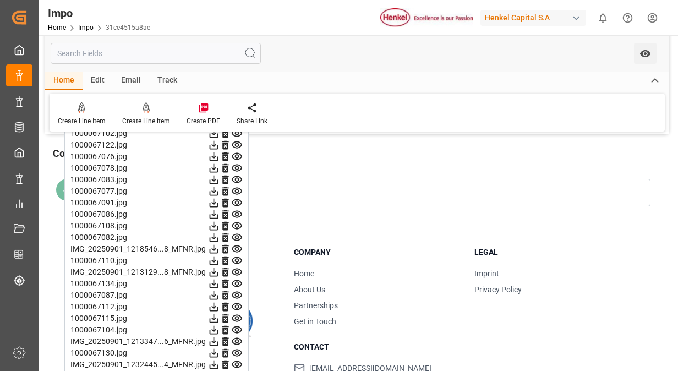
scroll to position [1212, 0]
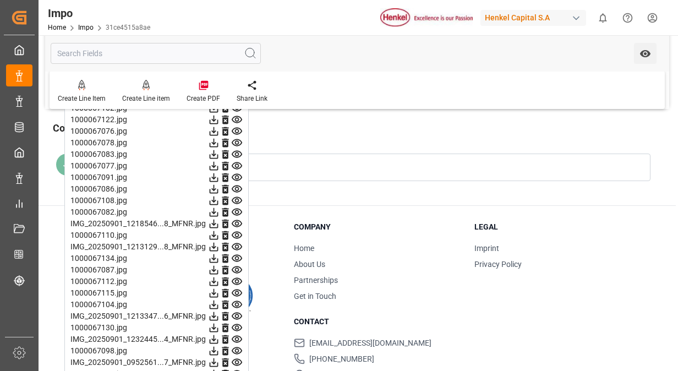
click at [240, 142] on icon at bounding box center [237, 142] width 10 height 7
click at [237, 153] on icon at bounding box center [237, 154] width 10 height 7
click at [236, 164] on icon at bounding box center [237, 165] width 10 height 7
click at [237, 174] on icon at bounding box center [237, 178] width 12 height 12
click at [238, 186] on icon at bounding box center [237, 189] width 10 height 7
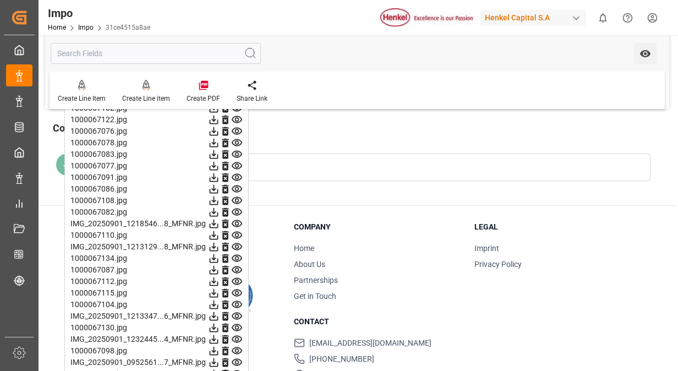
click at [237, 195] on icon at bounding box center [237, 201] width 12 height 12
click at [236, 207] on icon at bounding box center [237, 213] width 12 height 12
click at [237, 220] on icon at bounding box center [237, 224] width 12 height 12
click at [240, 231] on icon at bounding box center [237, 236] width 12 height 12
click at [237, 243] on icon at bounding box center [237, 246] width 10 height 7
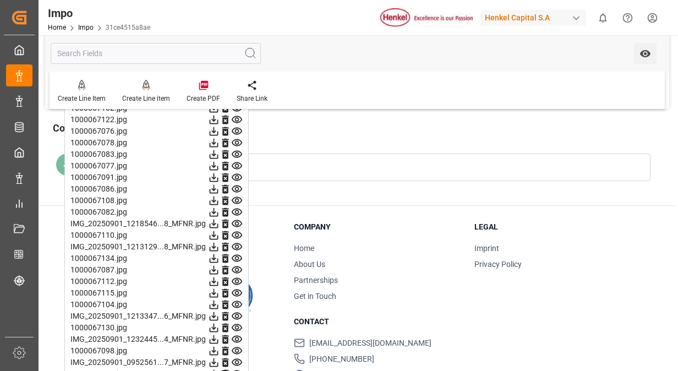
click at [237, 220] on icon at bounding box center [237, 223] width 10 height 7
click at [237, 233] on icon at bounding box center [237, 236] width 12 height 12
click at [238, 245] on icon at bounding box center [237, 246] width 10 height 7
click at [240, 253] on icon at bounding box center [237, 259] width 12 height 12
click at [238, 267] on icon at bounding box center [237, 270] width 10 height 7
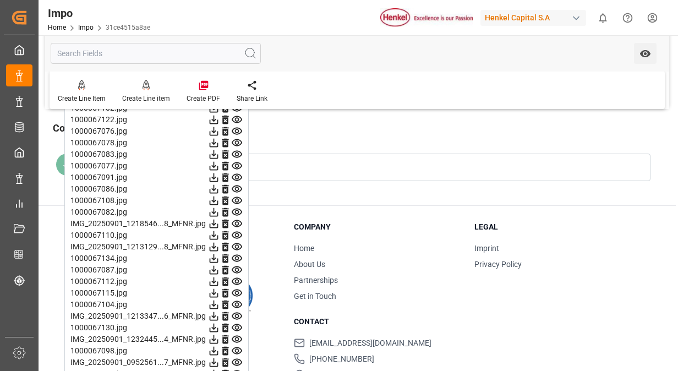
click at [234, 278] on icon at bounding box center [237, 281] width 10 height 7
click at [237, 290] on icon at bounding box center [237, 293] width 12 height 12
click at [238, 299] on icon at bounding box center [237, 305] width 12 height 12
click at [239, 313] on icon at bounding box center [237, 316] width 10 height 7
click at [236, 269] on icon at bounding box center [237, 270] width 12 height 12
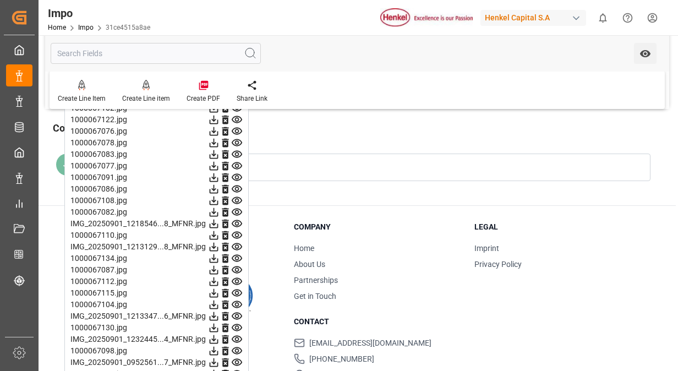
click at [235, 279] on icon at bounding box center [237, 281] width 10 height 7
click at [236, 290] on icon at bounding box center [237, 293] width 12 height 12
click at [237, 301] on icon at bounding box center [237, 304] width 10 height 7
click at [237, 312] on icon at bounding box center [237, 317] width 12 height 12
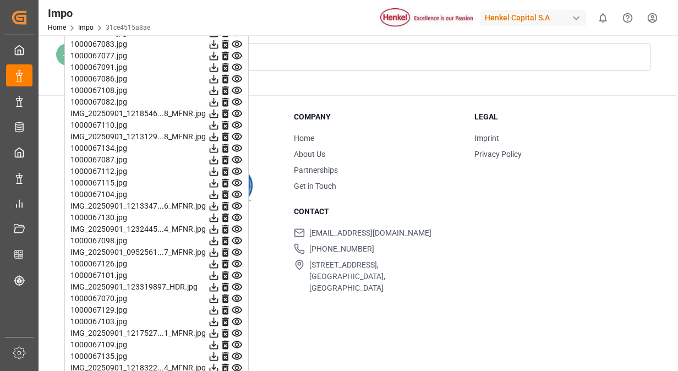
scroll to position [1377, 0]
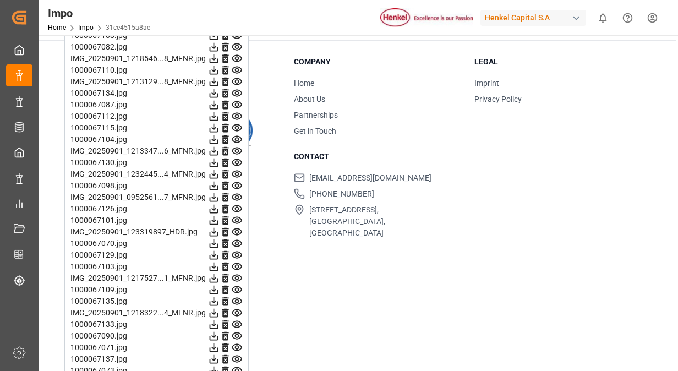
click at [238, 160] on icon at bounding box center [237, 162] width 10 height 7
click at [236, 171] on icon at bounding box center [237, 174] width 10 height 7
click at [236, 182] on icon at bounding box center [237, 185] width 10 height 7
click at [237, 194] on icon at bounding box center [237, 197] width 10 height 7
click at [237, 203] on icon at bounding box center [237, 209] width 12 height 12
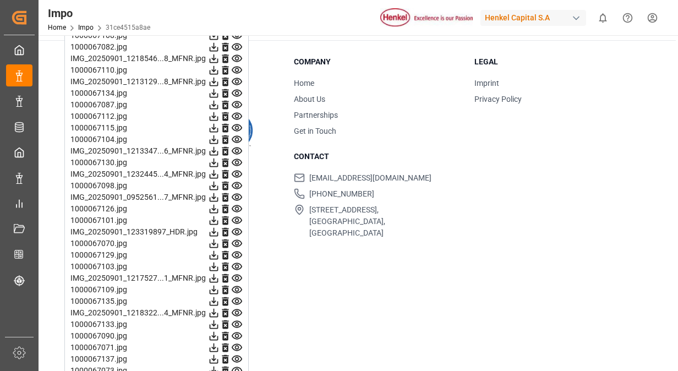
click at [238, 216] on icon at bounding box center [237, 221] width 12 height 12
click at [238, 229] on icon at bounding box center [237, 232] width 12 height 12
click at [237, 239] on icon at bounding box center [237, 244] width 12 height 12
click at [238, 253] on icon at bounding box center [237, 255] width 10 height 7
click at [239, 264] on icon at bounding box center [237, 267] width 12 height 12
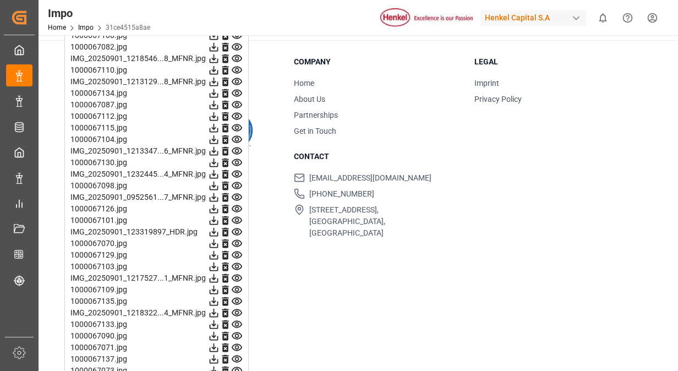
click at [240, 276] on icon at bounding box center [237, 279] width 12 height 12
click at [237, 286] on icon at bounding box center [237, 290] width 12 height 12
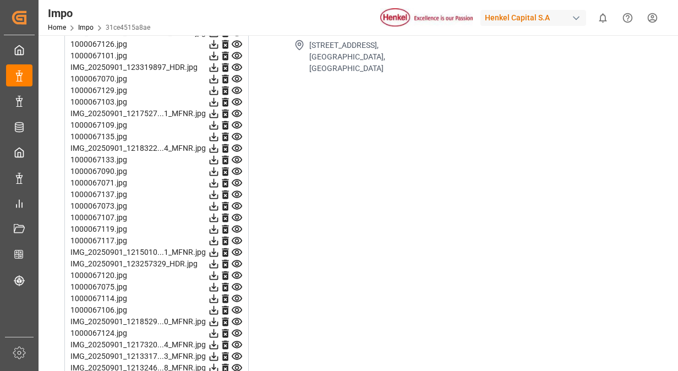
scroll to position [1542, 0]
click at [236, 133] on icon at bounding box center [237, 137] width 12 height 12
click at [236, 145] on icon at bounding box center [237, 148] width 12 height 12
click at [237, 154] on icon at bounding box center [237, 160] width 12 height 12
click at [239, 165] on icon at bounding box center [237, 171] width 12 height 12
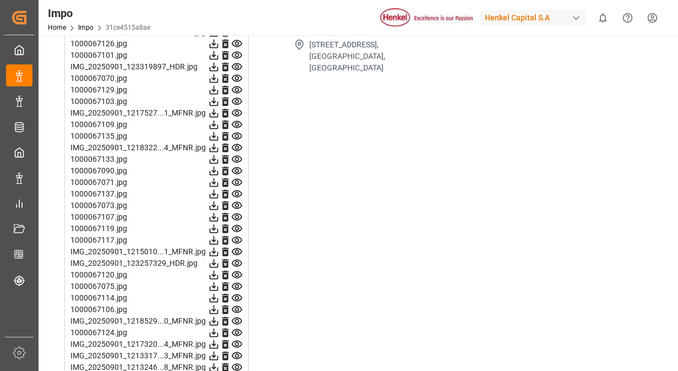
click at [239, 177] on icon at bounding box center [237, 183] width 12 height 12
click at [238, 188] on icon at bounding box center [237, 194] width 12 height 12
click at [236, 200] on icon at bounding box center [237, 206] width 12 height 12
click at [238, 214] on icon at bounding box center [237, 217] width 10 height 7
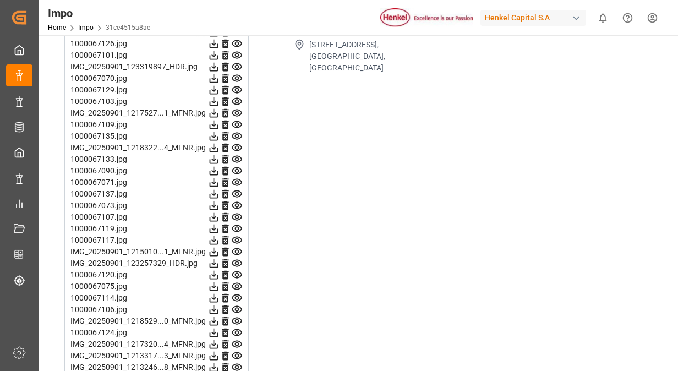
click at [239, 225] on icon at bounding box center [237, 228] width 10 height 7
click at [239, 235] on icon at bounding box center [237, 241] width 12 height 12
click at [238, 248] on icon at bounding box center [237, 252] width 12 height 12
click at [237, 259] on icon at bounding box center [237, 264] width 12 height 12
click at [238, 271] on icon at bounding box center [237, 274] width 10 height 7
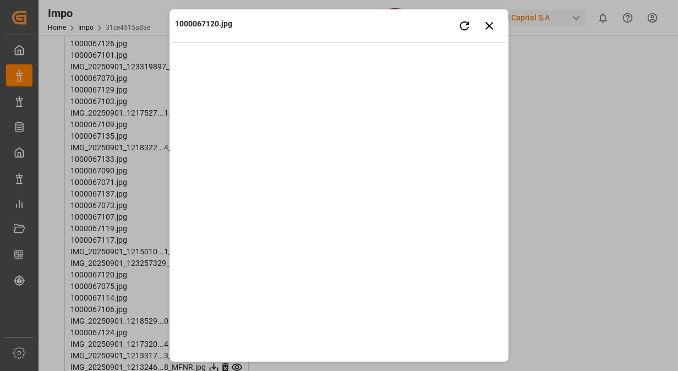
click at [238, 270] on img at bounding box center [339, 186] width 334 height 270
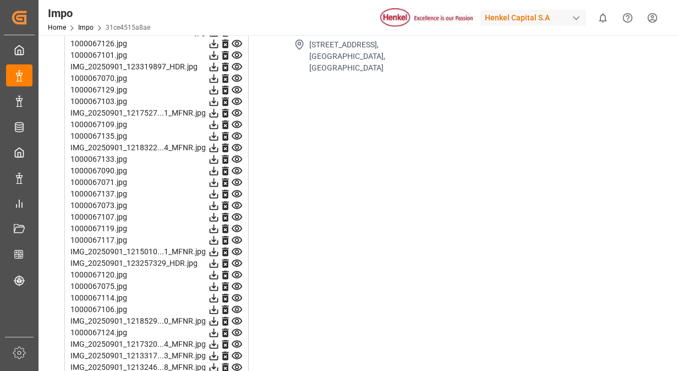
click at [237, 283] on icon at bounding box center [237, 286] width 10 height 7
click at [237, 292] on icon at bounding box center [237, 298] width 12 height 12
click at [237, 305] on icon at bounding box center [237, 310] width 12 height 12
click at [239, 318] on icon at bounding box center [237, 322] width 12 height 12
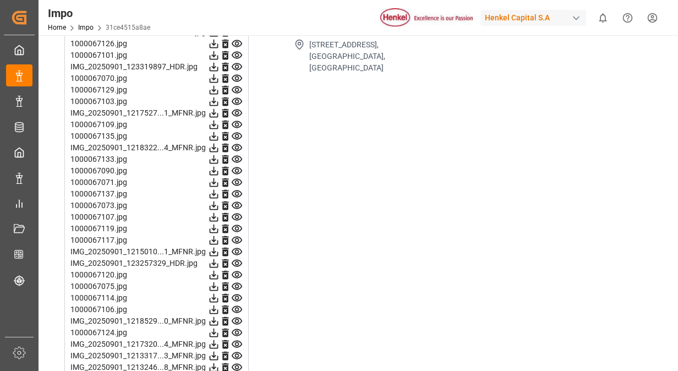
click at [238, 332] on icon at bounding box center [237, 333] width 12 height 12
click at [236, 339] on icon at bounding box center [237, 345] width 12 height 12
click at [235, 351] on icon at bounding box center [237, 356] width 12 height 12
click at [237, 364] on icon at bounding box center [237, 367] width 10 height 7
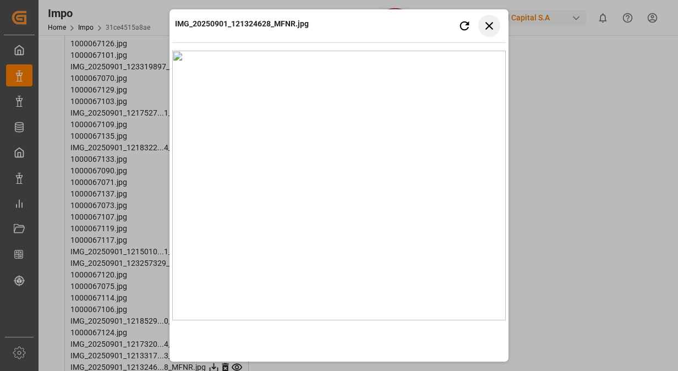
drag, startPoint x: 490, startPoint y: 28, endPoint x: 464, endPoint y: 43, distance: 30.1
click at [490, 28] on icon "button" at bounding box center [490, 26] width 14 height 14
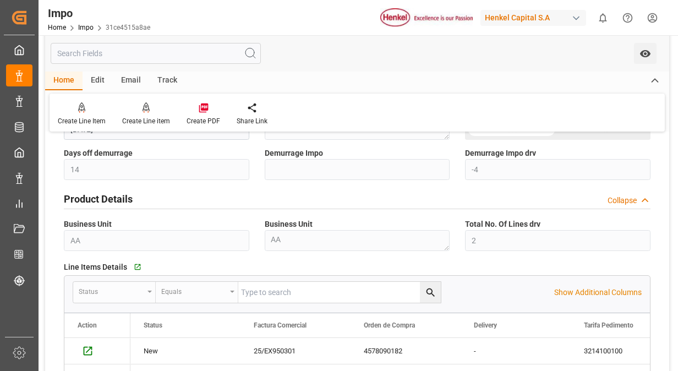
scroll to position [0, 0]
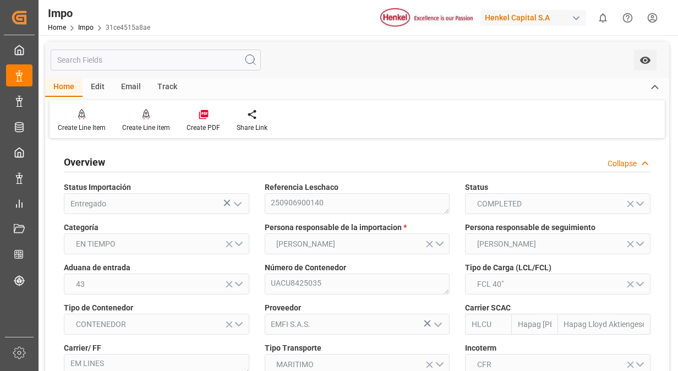
click at [84, 23] on div "Home Impo 31ce4515a8ae" at bounding box center [99, 27] width 102 height 12
click at [84, 28] on link "Impo" at bounding box center [85, 28] width 15 height 8
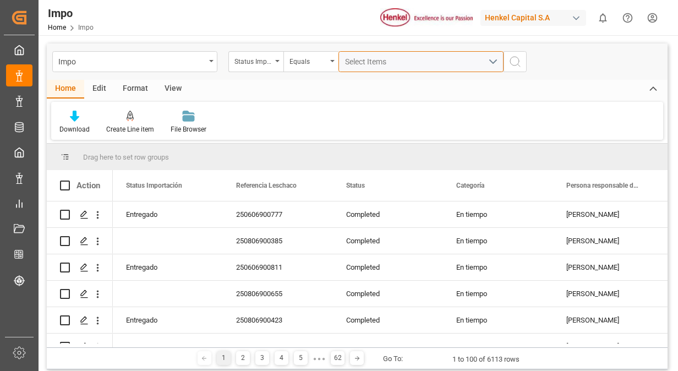
click at [371, 62] on span "Select Items" at bounding box center [368, 61] width 47 height 9
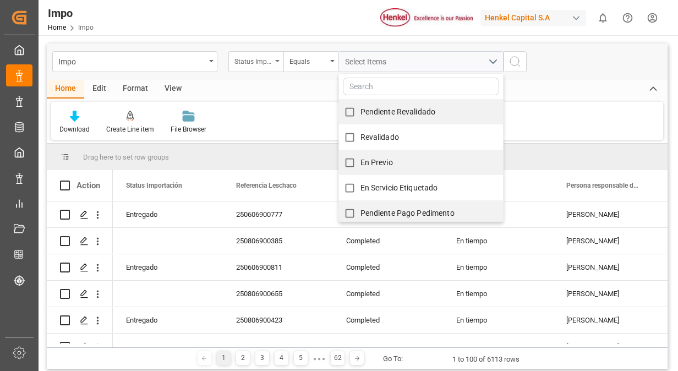
click at [262, 61] on div "Status Importación" at bounding box center [253, 60] width 37 height 13
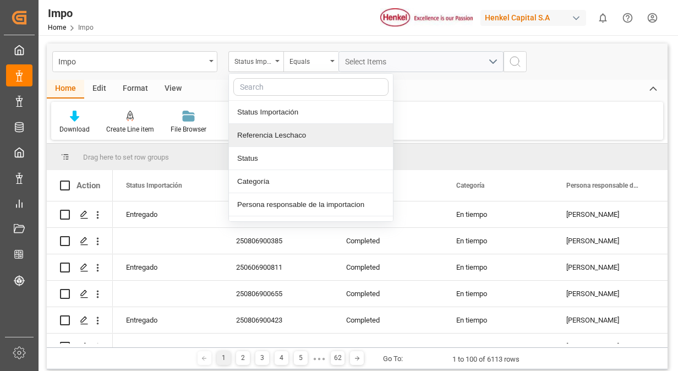
click at [283, 134] on div "Referencia Leschaco" at bounding box center [311, 135] width 164 height 23
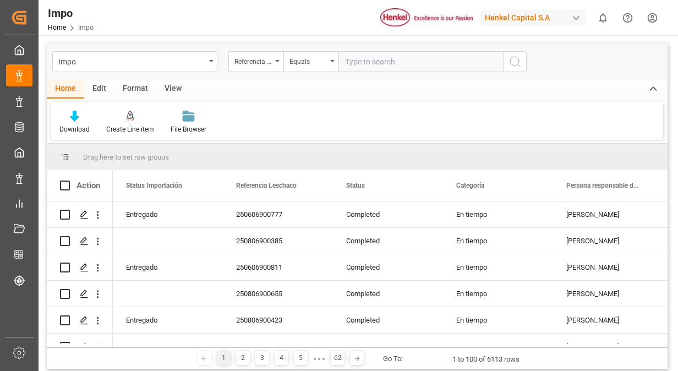
click at [386, 63] on input "text" at bounding box center [421, 61] width 165 height 21
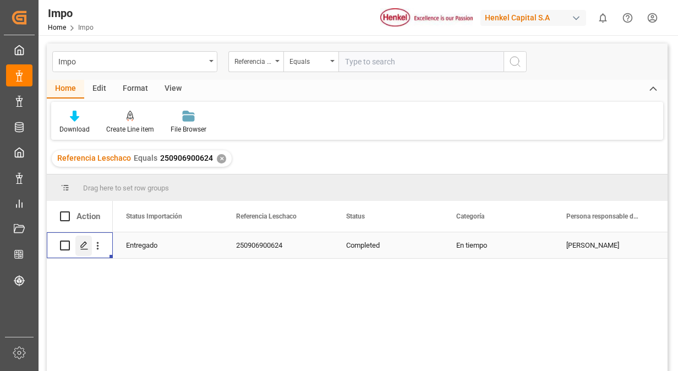
click at [83, 245] on icon "Press SPACE to select this row." at bounding box center [84, 245] width 9 height 9
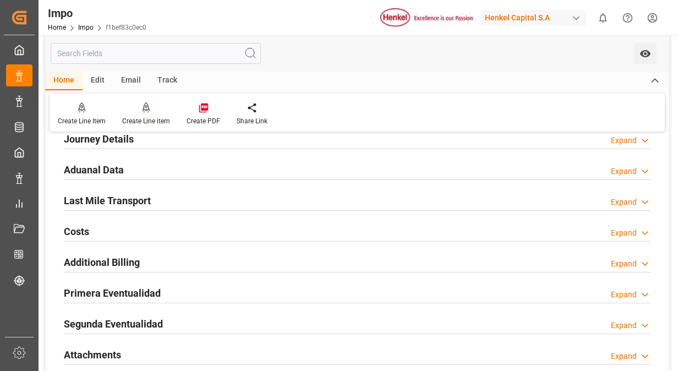
scroll to position [826, 0]
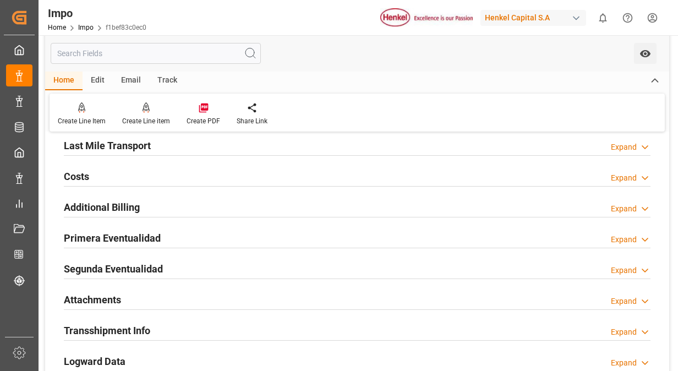
click at [164, 232] on div "Primera Eventualidad Expand" at bounding box center [357, 237] width 587 height 21
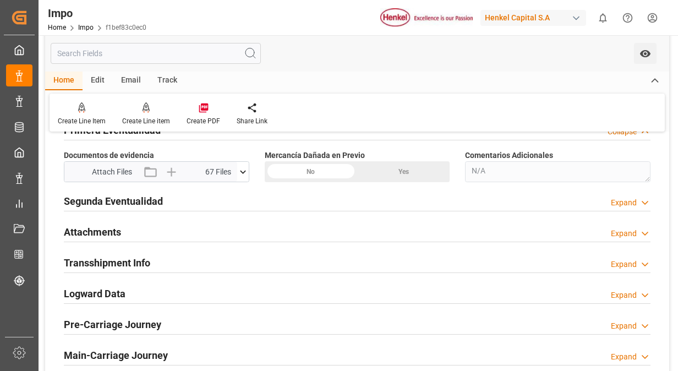
scroll to position [936, 0]
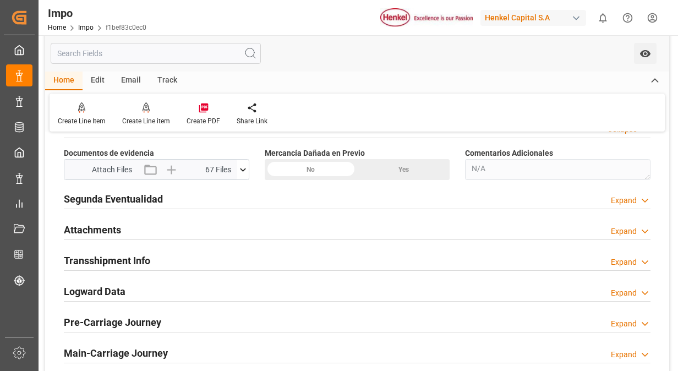
click at [244, 168] on icon at bounding box center [243, 169] width 6 height 3
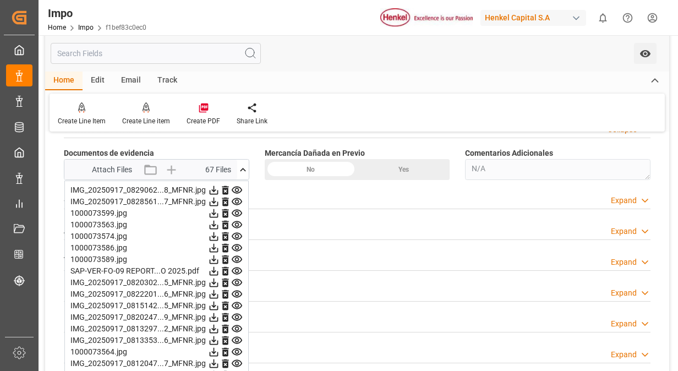
click at [239, 184] on icon at bounding box center [237, 190] width 12 height 12
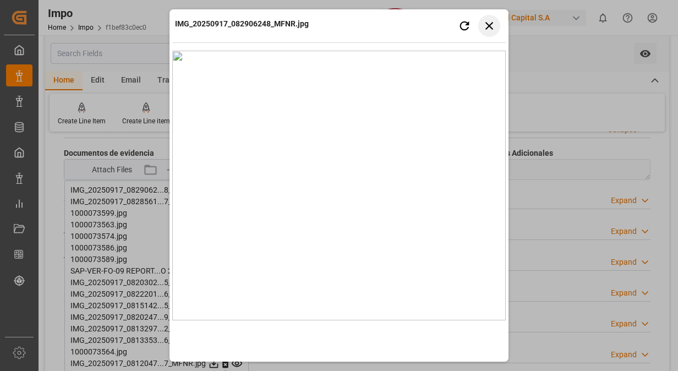
click at [487, 24] on icon "button" at bounding box center [490, 26] width 14 height 14
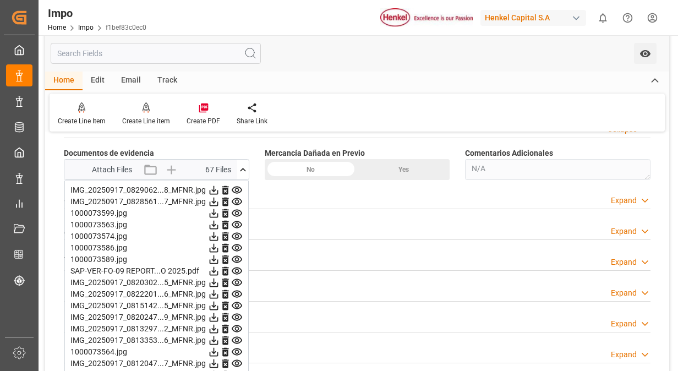
click at [233, 199] on icon at bounding box center [237, 202] width 12 height 12
click at [237, 211] on icon at bounding box center [237, 213] width 10 height 7
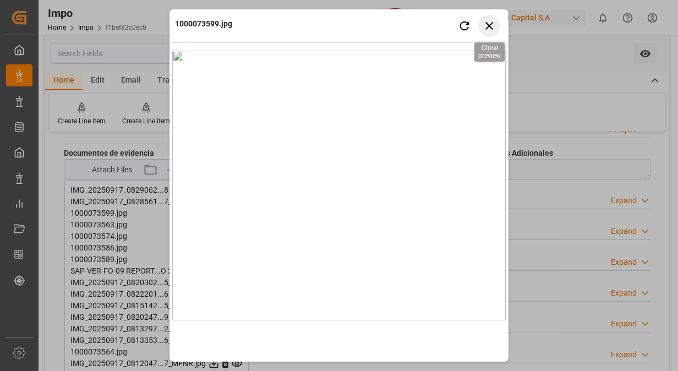
click at [493, 29] on icon "button" at bounding box center [490, 26] width 14 height 14
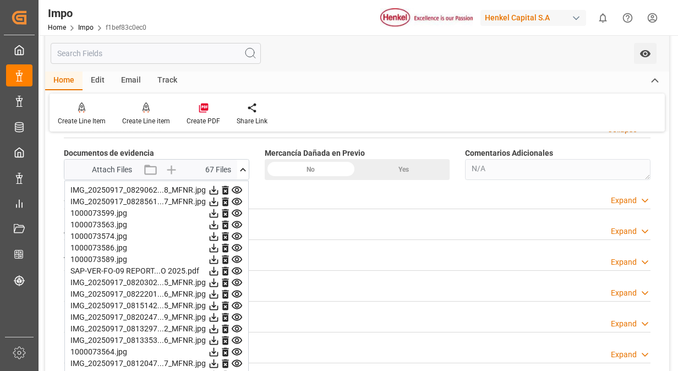
click at [238, 268] on icon at bounding box center [237, 271] width 10 height 7
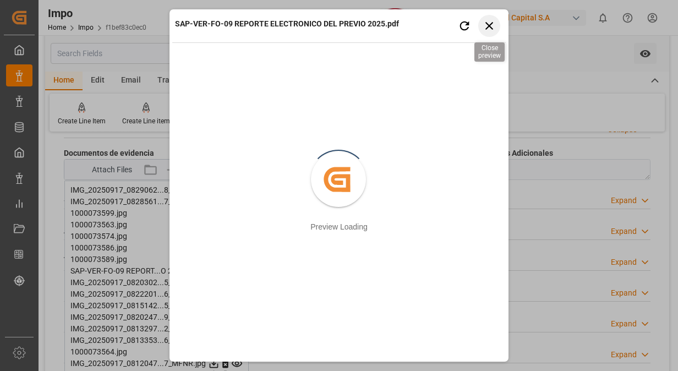
click at [487, 25] on icon "button" at bounding box center [490, 26] width 14 height 14
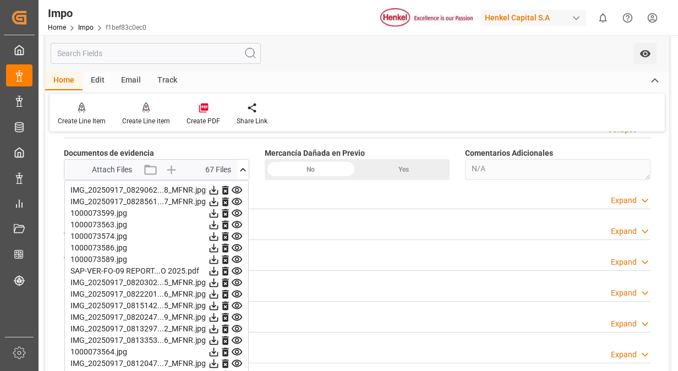
click at [238, 199] on icon at bounding box center [237, 202] width 12 height 12
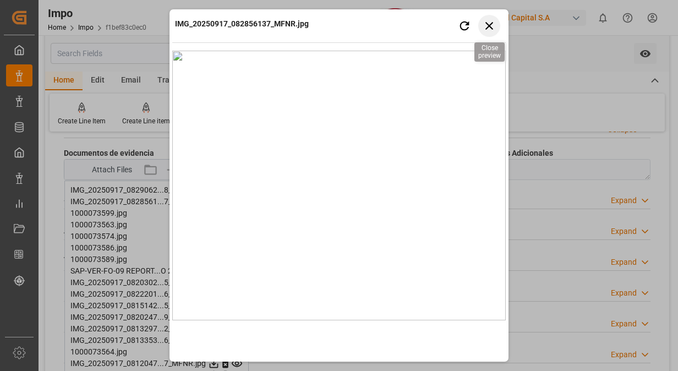
click at [487, 28] on icon "button" at bounding box center [490, 26] width 8 height 8
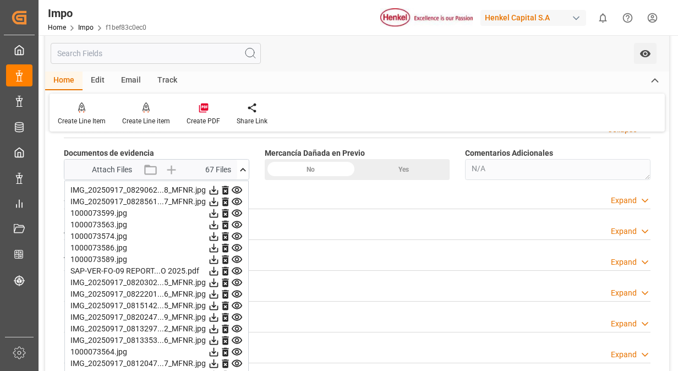
click at [237, 221] on icon at bounding box center [237, 224] width 10 height 7
click at [236, 233] on icon at bounding box center [237, 236] width 10 height 7
click at [238, 246] on icon at bounding box center [237, 248] width 10 height 7
click at [239, 258] on icon at bounding box center [237, 260] width 12 height 12
click at [239, 268] on icon at bounding box center [237, 271] width 12 height 12
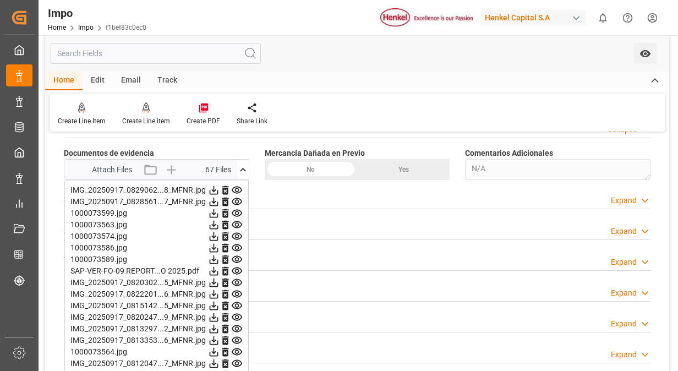
click at [236, 281] on icon at bounding box center [237, 282] width 10 height 7
click at [236, 293] on icon at bounding box center [237, 295] width 12 height 12
click at [237, 303] on icon at bounding box center [237, 306] width 12 height 12
click at [238, 314] on icon at bounding box center [237, 317] width 10 height 7
click at [236, 189] on icon at bounding box center [237, 190] width 10 height 7
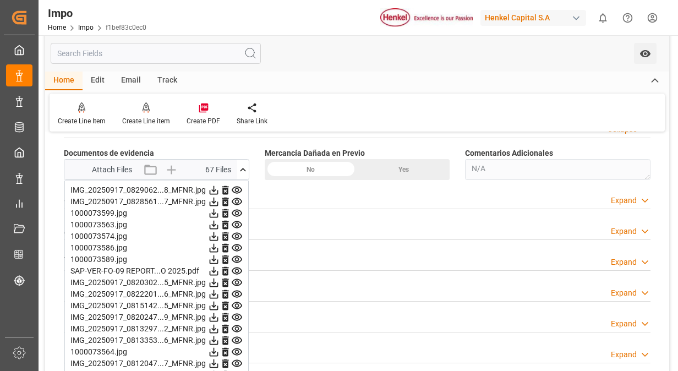
click at [236, 198] on icon at bounding box center [237, 201] width 10 height 7
click at [237, 208] on icon at bounding box center [237, 214] width 12 height 12
click at [237, 268] on icon at bounding box center [237, 271] width 10 height 7
click at [237, 279] on icon at bounding box center [237, 283] width 12 height 12
click at [240, 291] on icon at bounding box center [237, 295] width 12 height 12
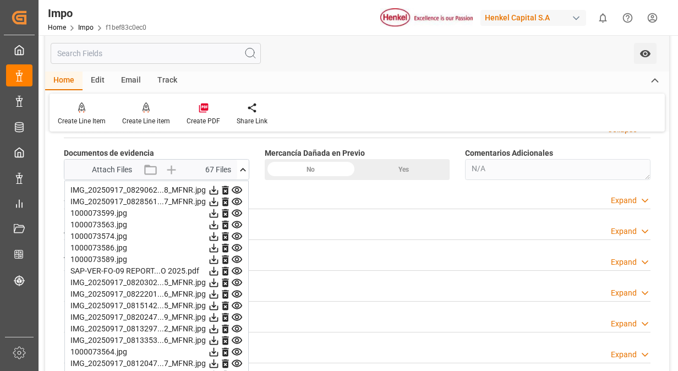
click at [238, 302] on icon at bounding box center [237, 305] width 10 height 7
click at [235, 312] on icon at bounding box center [237, 318] width 12 height 12
click at [240, 324] on icon at bounding box center [237, 329] width 12 height 12
click at [236, 337] on icon at bounding box center [237, 340] width 10 height 7
click at [237, 349] on icon at bounding box center [237, 352] width 12 height 12
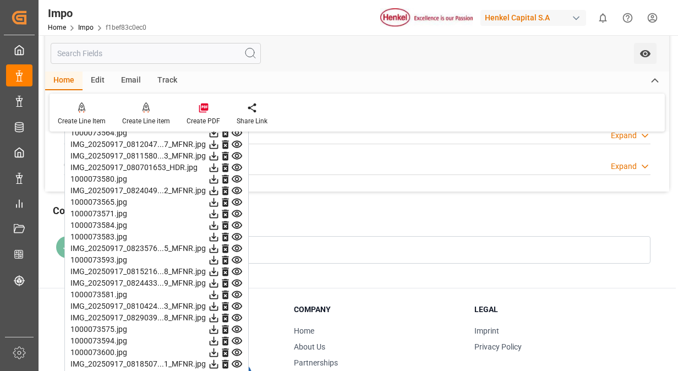
scroll to position [1156, 0]
click at [238, 151] on icon at bounding box center [237, 154] width 10 height 7
click at [238, 161] on icon at bounding box center [237, 167] width 12 height 12
click at [233, 175] on icon at bounding box center [237, 178] width 10 height 7
click at [239, 186] on icon at bounding box center [237, 189] width 10 height 7
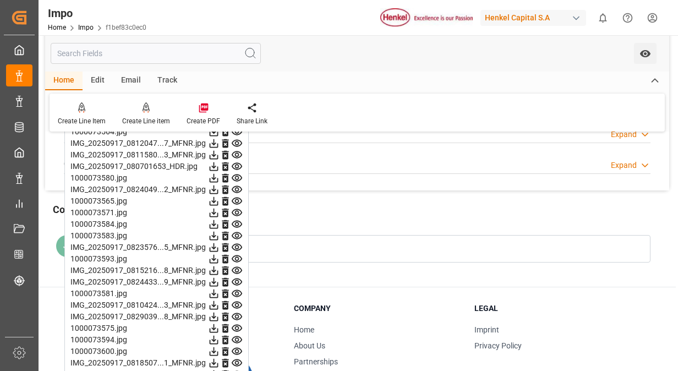
click at [237, 198] on icon at bounding box center [237, 201] width 12 height 12
click at [235, 213] on icon at bounding box center [237, 213] width 12 height 12
click at [237, 220] on icon at bounding box center [237, 225] width 12 height 12
click at [238, 232] on icon at bounding box center [237, 235] width 10 height 7
click at [238, 244] on icon at bounding box center [237, 247] width 10 height 7
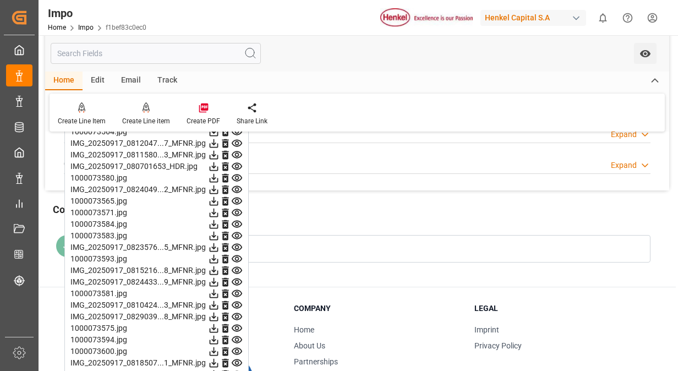
click at [238, 256] on icon at bounding box center [237, 259] width 10 height 7
click at [235, 202] on icon at bounding box center [237, 201] width 12 height 12
click at [237, 211] on icon at bounding box center [237, 212] width 10 height 7
click at [235, 221] on icon at bounding box center [237, 224] width 10 height 7
click at [236, 230] on icon at bounding box center [237, 236] width 12 height 12
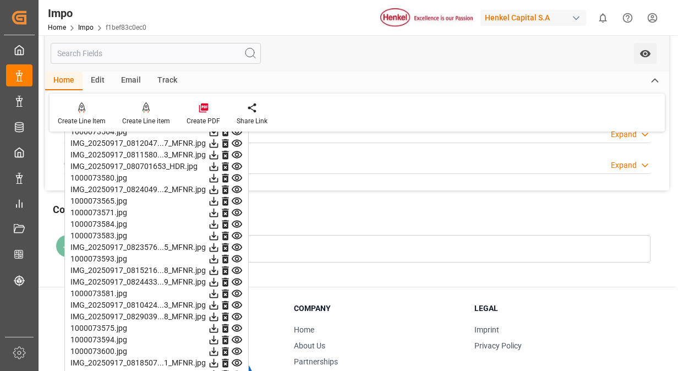
click at [238, 245] on icon at bounding box center [237, 248] width 12 height 12
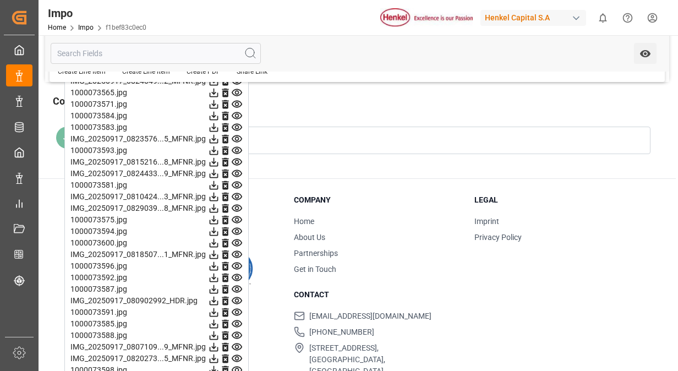
scroll to position [1267, 0]
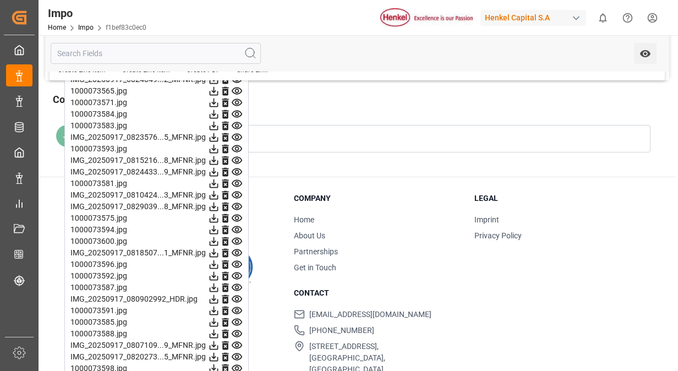
click at [237, 146] on icon at bounding box center [237, 149] width 12 height 12
click at [237, 161] on icon at bounding box center [237, 161] width 12 height 12
click at [237, 172] on icon at bounding box center [237, 172] width 10 height 7
click at [237, 180] on icon at bounding box center [237, 184] width 12 height 12
click at [238, 194] on icon at bounding box center [237, 195] width 10 height 7
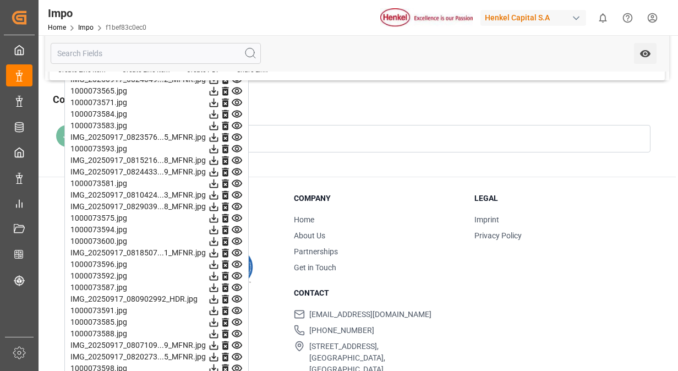
click at [236, 206] on icon at bounding box center [237, 206] width 10 height 7
click at [235, 215] on icon at bounding box center [237, 218] width 10 height 7
click at [235, 224] on icon at bounding box center [237, 230] width 12 height 12
click at [238, 237] on icon at bounding box center [237, 242] width 12 height 12
click at [237, 247] on icon at bounding box center [237, 253] width 12 height 12
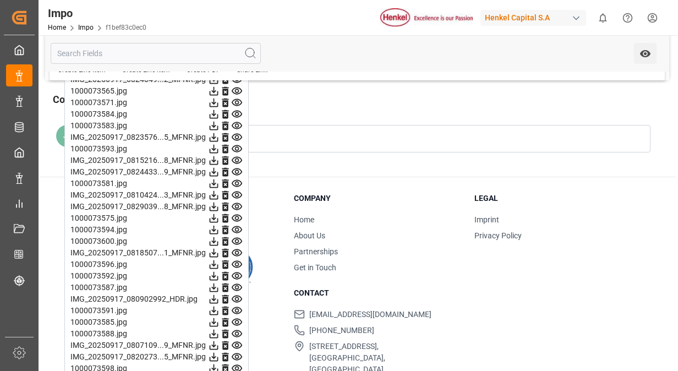
click at [236, 261] on icon at bounding box center [237, 264] width 10 height 7
click at [237, 273] on icon at bounding box center [237, 276] width 10 height 7
click at [240, 273] on icon at bounding box center [237, 276] width 10 height 7
click at [236, 284] on icon at bounding box center [237, 288] width 12 height 12
click at [236, 296] on icon at bounding box center [237, 299] width 10 height 7
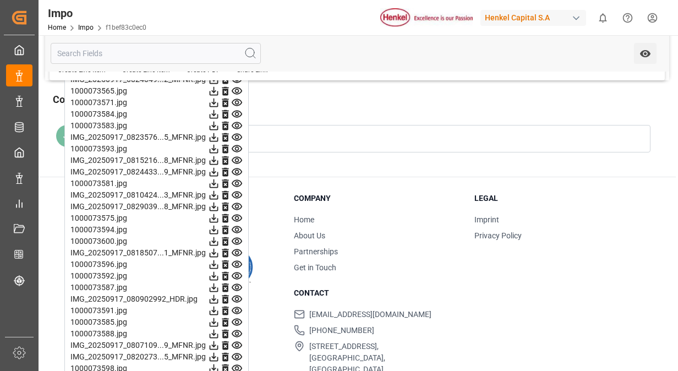
click at [242, 311] on icon at bounding box center [237, 311] width 12 height 12
click at [236, 319] on icon at bounding box center [237, 322] width 10 height 7
click at [237, 330] on icon at bounding box center [237, 334] width 12 height 12
click at [239, 344] on icon at bounding box center [237, 346] width 12 height 12
click at [238, 351] on icon at bounding box center [237, 357] width 12 height 12
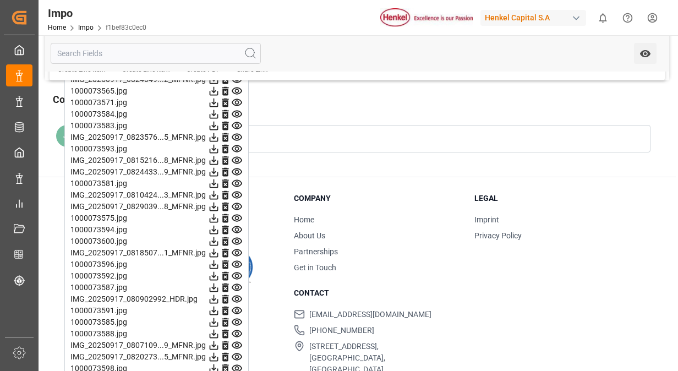
click at [238, 365] on icon at bounding box center [237, 369] width 12 height 12
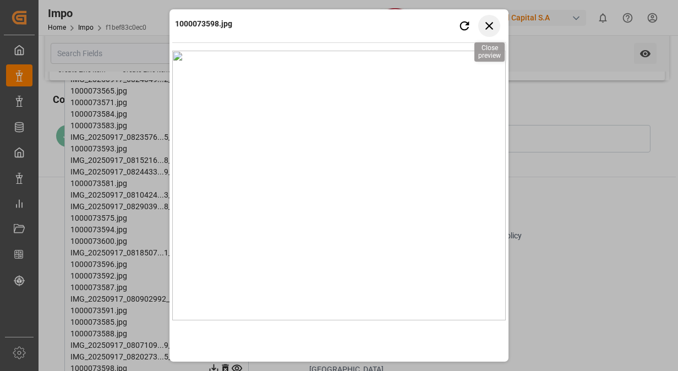
click at [495, 19] on icon "button" at bounding box center [490, 26] width 14 height 14
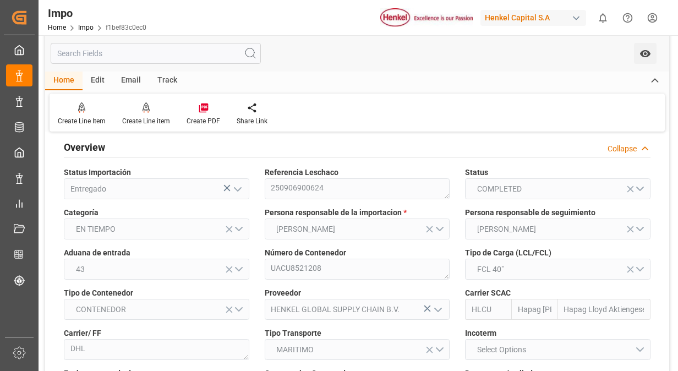
scroll to position [0, 0]
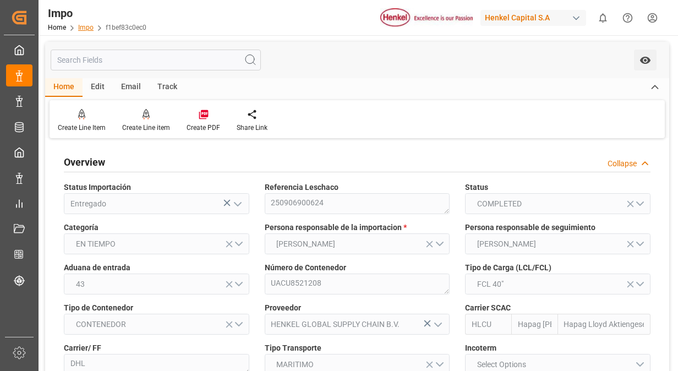
click at [84, 28] on link "Impo" at bounding box center [85, 28] width 15 height 8
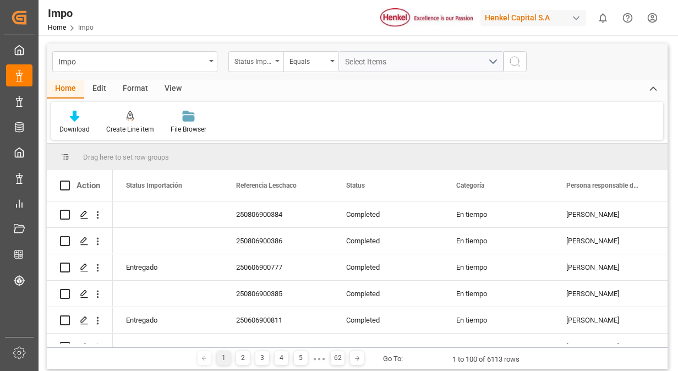
click at [278, 68] on div "Status Importación" at bounding box center [256, 61] width 55 height 21
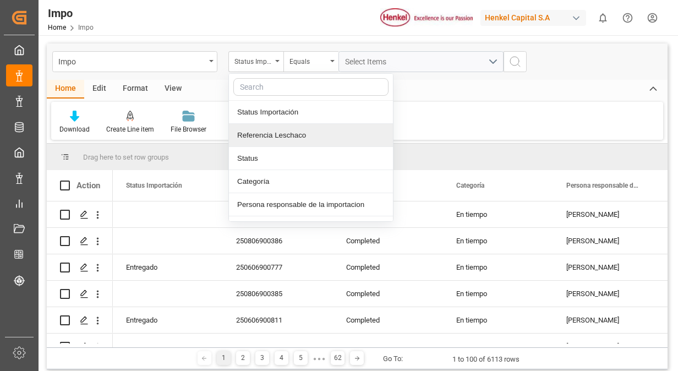
click at [275, 132] on div "Referencia Leschaco" at bounding box center [311, 135] width 164 height 23
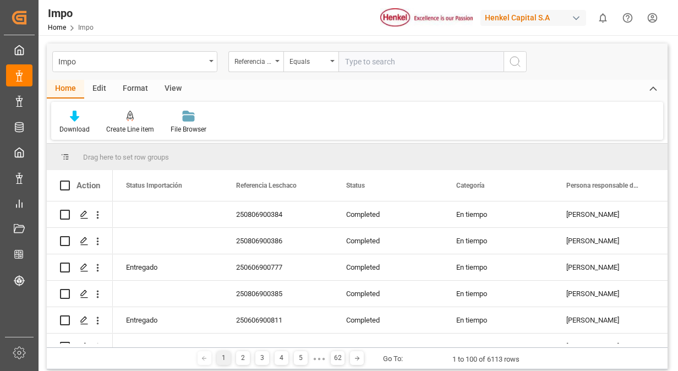
click at [367, 61] on input "text" at bounding box center [421, 61] width 165 height 21
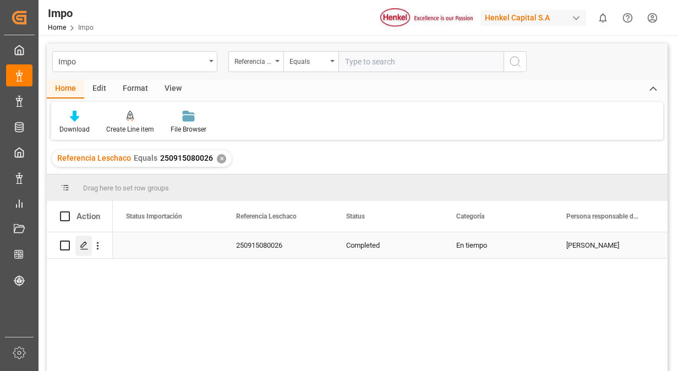
click at [85, 245] on polygon "Press SPACE to select this row." at bounding box center [84, 245] width 6 height 6
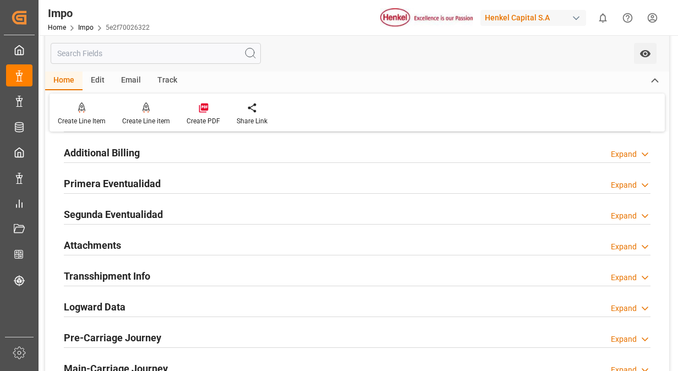
scroll to position [936, 0]
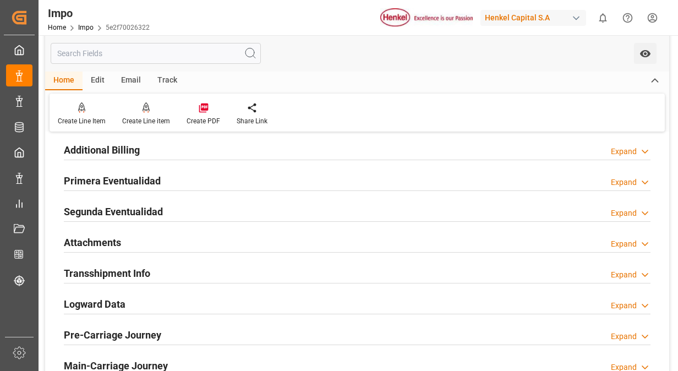
click at [125, 180] on h2 "Primera Eventualidad" at bounding box center [112, 180] width 97 height 15
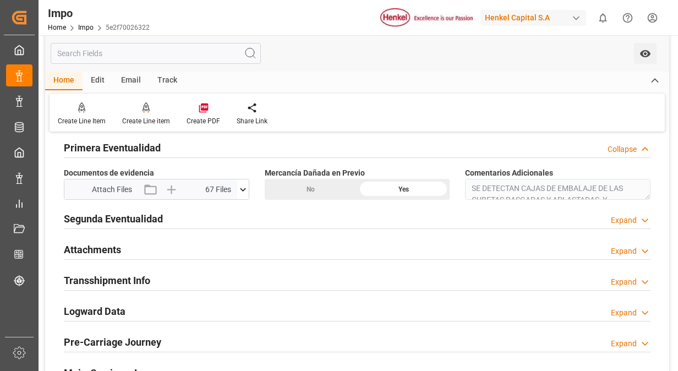
scroll to position [991, 0]
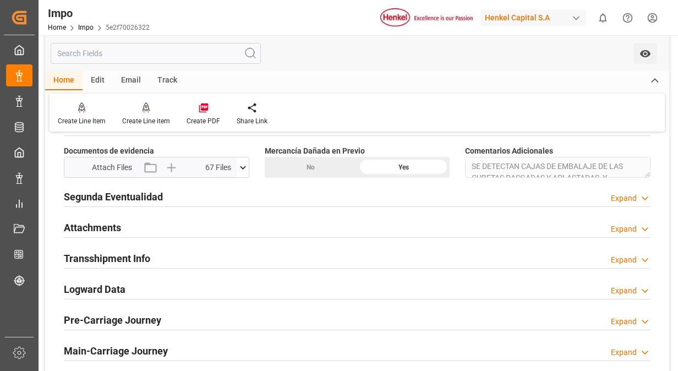
click at [242, 171] on button at bounding box center [243, 167] width 12 height 20
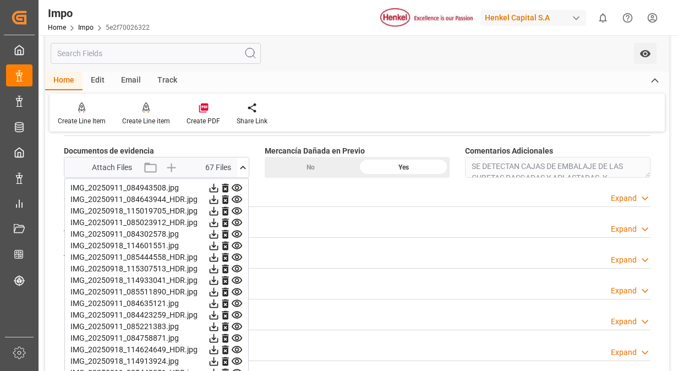
click at [238, 184] on icon at bounding box center [237, 188] width 12 height 12
click at [240, 198] on icon at bounding box center [237, 200] width 12 height 12
click at [238, 208] on icon at bounding box center [237, 211] width 12 height 12
click at [242, 205] on icon at bounding box center [237, 211] width 12 height 12
click at [236, 217] on icon at bounding box center [237, 223] width 12 height 12
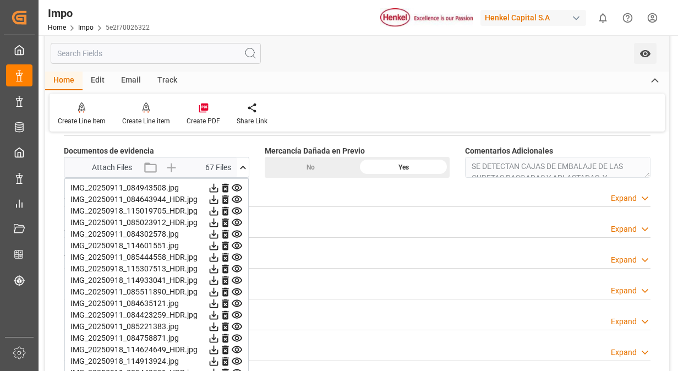
click at [241, 231] on icon at bounding box center [237, 234] width 10 height 7
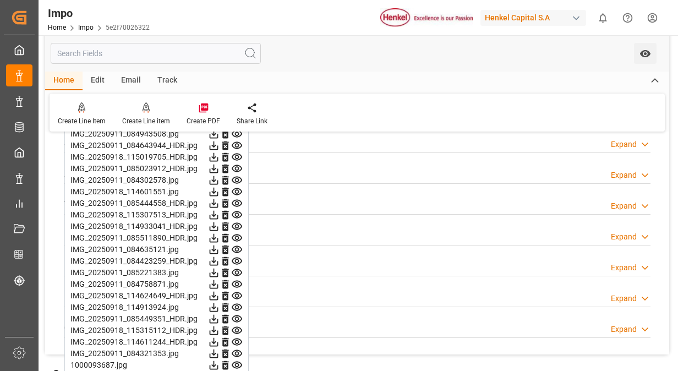
scroll to position [1046, 0]
click at [237, 165] on icon at bounding box center [237, 168] width 12 height 12
click at [235, 178] on icon at bounding box center [237, 179] width 12 height 12
click at [237, 187] on icon at bounding box center [237, 190] width 10 height 7
click at [241, 199] on icon at bounding box center [237, 202] width 10 height 7
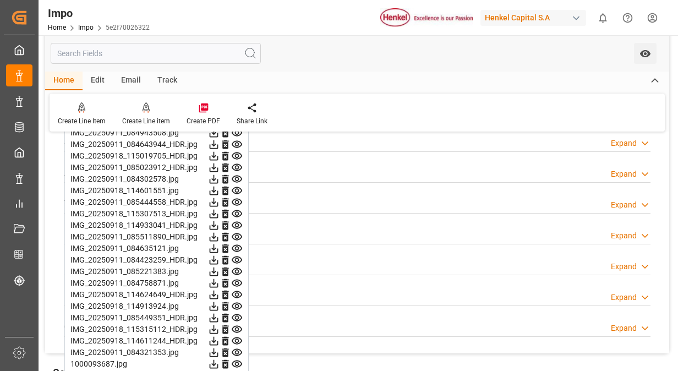
click at [233, 211] on icon at bounding box center [237, 213] width 10 height 7
click at [239, 177] on icon at bounding box center [237, 179] width 12 height 12
click at [239, 191] on icon at bounding box center [237, 191] width 12 height 12
click at [238, 199] on icon at bounding box center [237, 202] width 10 height 7
click at [239, 210] on icon at bounding box center [237, 213] width 10 height 7
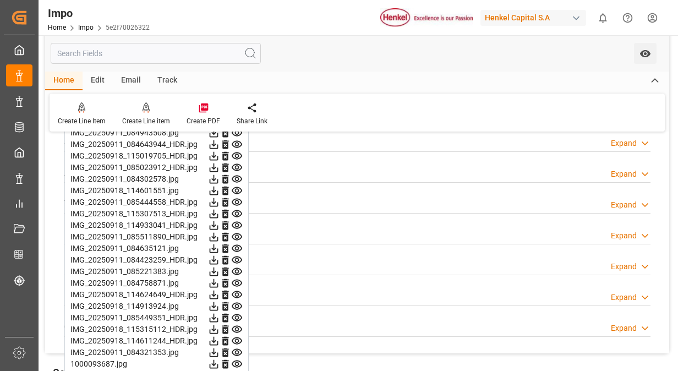
click at [239, 223] on icon at bounding box center [237, 226] width 12 height 12
click at [233, 176] on icon at bounding box center [237, 179] width 10 height 7
click at [235, 177] on icon at bounding box center [237, 179] width 12 height 12
click at [240, 197] on icon at bounding box center [237, 203] width 12 height 12
click at [240, 211] on icon at bounding box center [237, 214] width 12 height 12
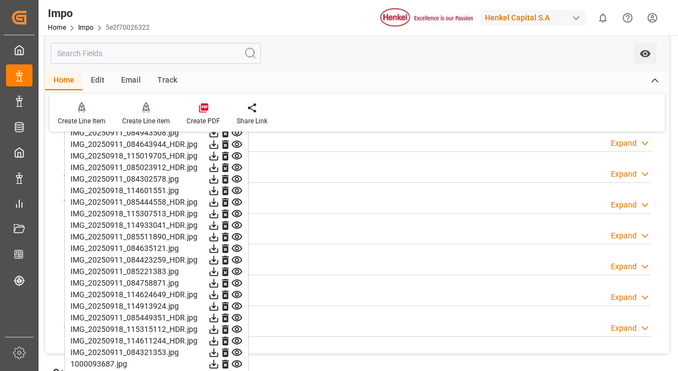
click at [238, 231] on icon at bounding box center [237, 237] width 12 height 12
click at [235, 222] on icon at bounding box center [237, 225] width 10 height 7
click at [240, 245] on icon at bounding box center [237, 248] width 10 height 7
click at [240, 257] on icon at bounding box center [237, 260] width 12 height 12
click at [239, 268] on icon at bounding box center [237, 271] width 10 height 7
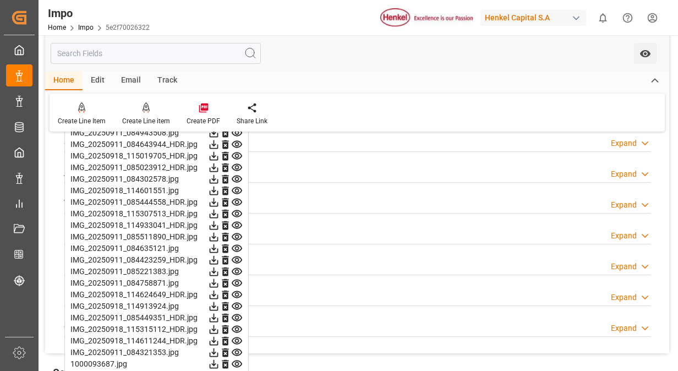
click at [240, 279] on icon at bounding box center [237, 284] width 12 height 12
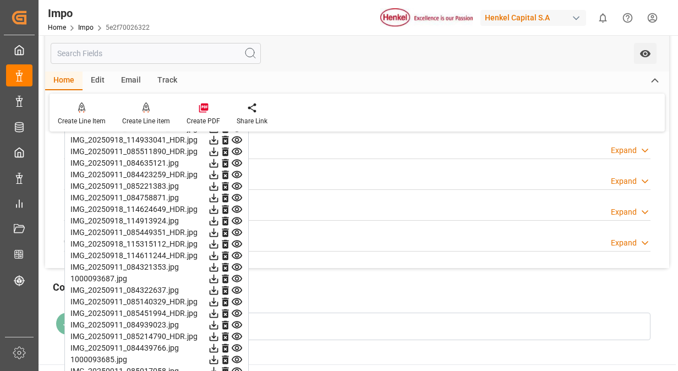
scroll to position [1156, 0]
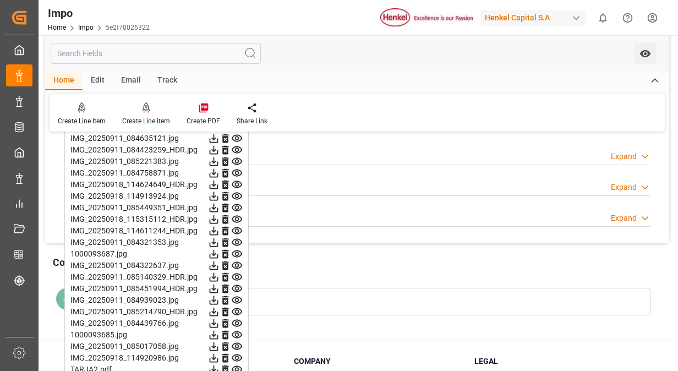
click at [236, 167] on icon at bounding box center [237, 173] width 12 height 12
click at [237, 182] on icon at bounding box center [237, 185] width 12 height 12
click at [239, 193] on icon at bounding box center [237, 196] width 10 height 7
click at [239, 203] on icon at bounding box center [237, 208] width 12 height 12
click at [237, 216] on icon at bounding box center [237, 220] width 12 height 12
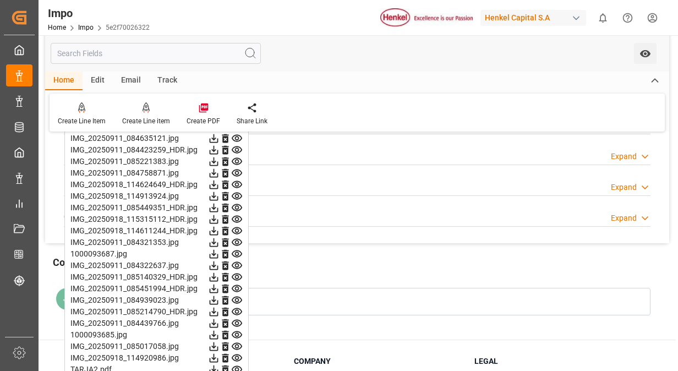
click at [240, 214] on icon at bounding box center [237, 220] width 12 height 12
click at [236, 227] on icon at bounding box center [237, 231] width 12 height 12
click at [240, 249] on icon at bounding box center [237, 254] width 12 height 12
click at [236, 264] on icon at bounding box center [237, 266] width 12 height 12
click at [238, 216] on icon at bounding box center [237, 219] width 10 height 7
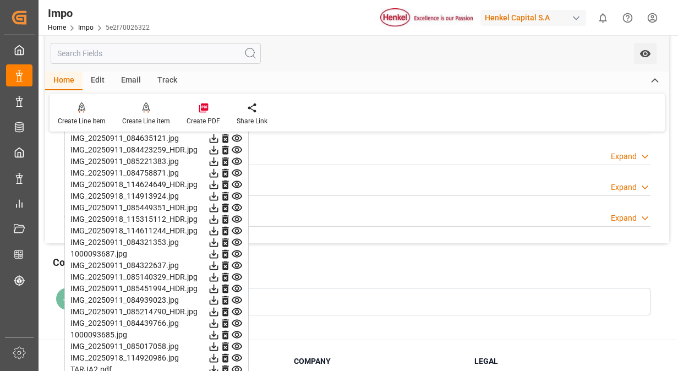
click at [233, 227] on icon at bounding box center [237, 231] width 12 height 12
click at [237, 241] on icon at bounding box center [237, 242] width 10 height 7
click at [240, 251] on icon at bounding box center [237, 254] width 12 height 12
click at [240, 251] on icon at bounding box center [237, 254] width 10 height 7
click at [239, 264] on icon at bounding box center [237, 266] width 12 height 12
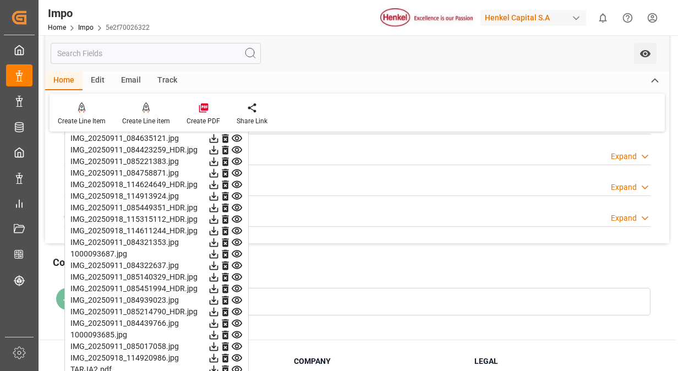
click at [239, 275] on icon at bounding box center [237, 277] width 12 height 12
click at [238, 285] on icon at bounding box center [237, 289] width 12 height 12
click at [240, 296] on icon at bounding box center [237, 301] width 12 height 12
click at [239, 307] on icon at bounding box center [237, 312] width 12 height 12
click at [238, 320] on icon at bounding box center [237, 323] width 10 height 7
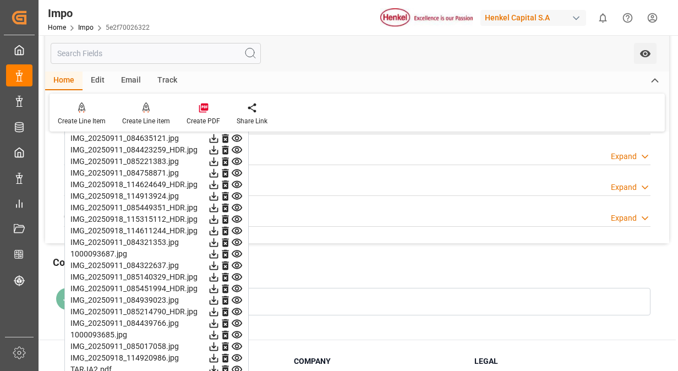
click at [236, 332] on icon at bounding box center [237, 335] width 12 height 12
click at [236, 343] on icon at bounding box center [237, 346] width 10 height 7
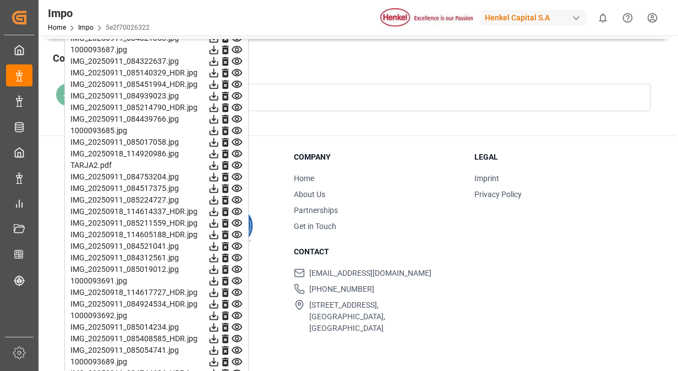
scroll to position [1377, 0]
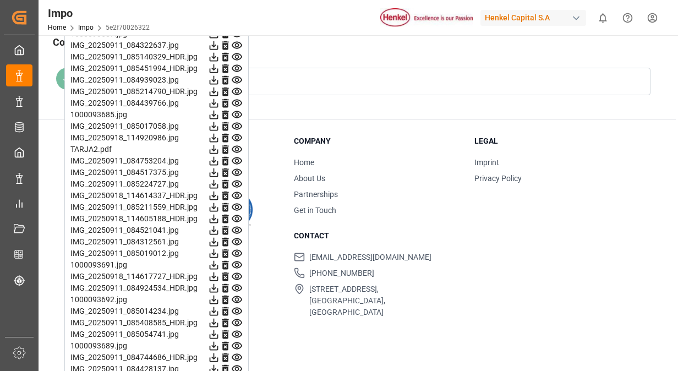
click at [237, 136] on icon at bounding box center [237, 137] width 10 height 7
click at [236, 146] on icon at bounding box center [237, 149] width 10 height 7
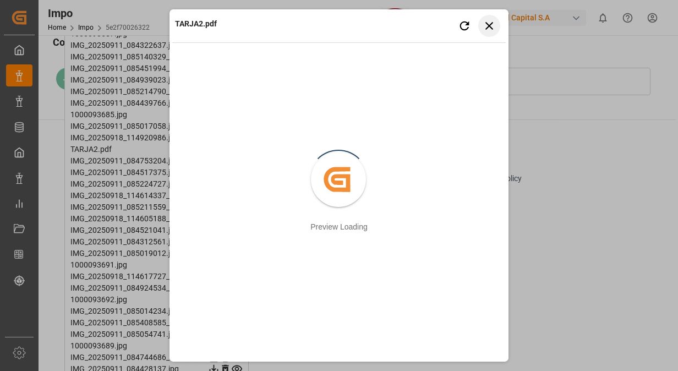
click at [485, 26] on icon "button" at bounding box center [490, 26] width 14 height 14
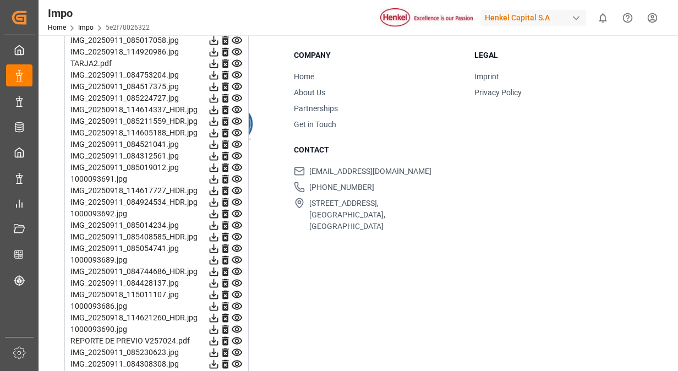
scroll to position [1487, 0]
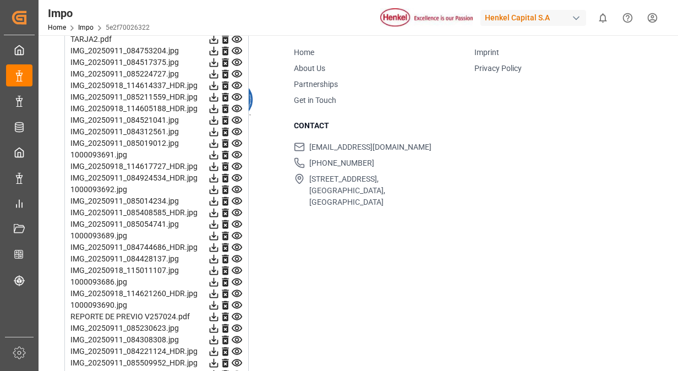
click at [241, 47] on icon at bounding box center [237, 50] width 10 height 7
click at [237, 57] on icon at bounding box center [237, 63] width 12 height 12
click at [236, 69] on icon at bounding box center [237, 74] width 12 height 12
click at [239, 82] on icon at bounding box center [237, 85] width 10 height 7
click at [239, 94] on icon at bounding box center [237, 97] width 10 height 7
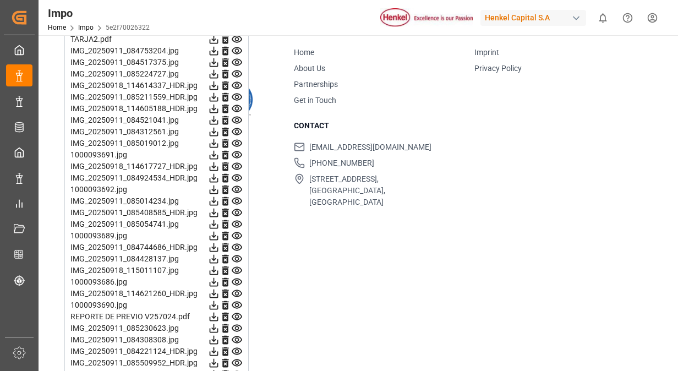
click at [238, 106] on icon at bounding box center [237, 108] width 10 height 7
click at [241, 117] on icon at bounding box center [237, 120] width 10 height 7
click at [241, 128] on icon at bounding box center [237, 131] width 10 height 7
click at [238, 140] on icon at bounding box center [237, 143] width 10 height 7
click at [237, 151] on icon at bounding box center [237, 154] width 10 height 7
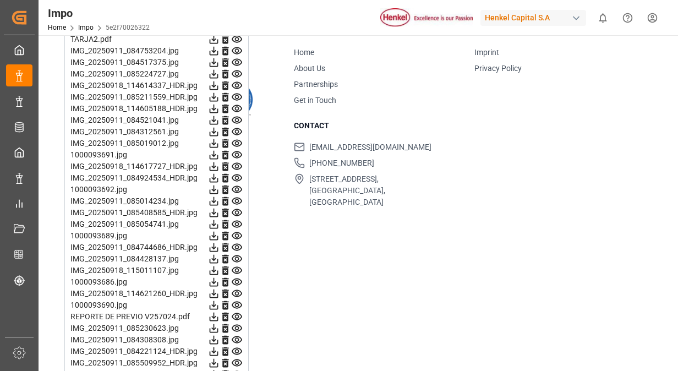
click at [239, 162] on icon at bounding box center [237, 167] width 12 height 12
click at [238, 172] on icon at bounding box center [237, 178] width 12 height 12
click at [235, 188] on icon at bounding box center [237, 189] width 10 height 7
click at [238, 196] on icon at bounding box center [237, 201] width 12 height 12
click at [239, 207] on icon at bounding box center [237, 213] width 12 height 12
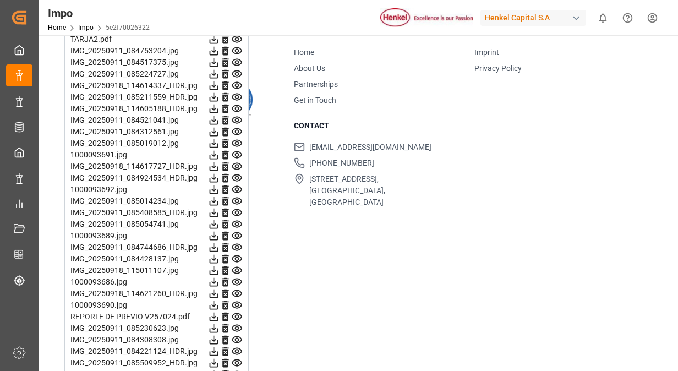
click at [241, 220] on icon at bounding box center [237, 225] width 12 height 12
click at [236, 199] on icon at bounding box center [237, 201] width 10 height 7
click at [237, 163] on icon at bounding box center [237, 167] width 12 height 12
click at [238, 175] on icon at bounding box center [237, 178] width 10 height 7
click at [238, 184] on icon at bounding box center [237, 190] width 12 height 12
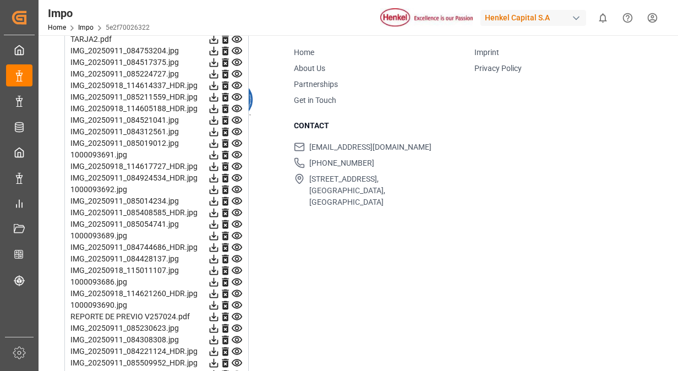
click at [237, 197] on icon at bounding box center [237, 201] width 12 height 12
click at [236, 210] on icon at bounding box center [237, 212] width 10 height 7
click at [239, 224] on icon at bounding box center [237, 224] width 10 height 7
click at [238, 232] on icon at bounding box center [237, 236] width 12 height 12
click at [236, 245] on icon at bounding box center [237, 247] width 10 height 7
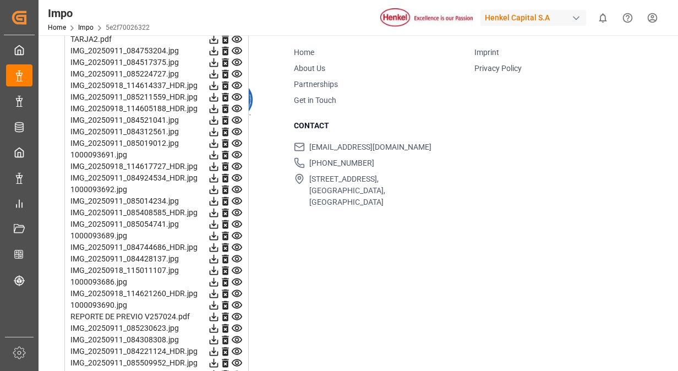
click at [241, 256] on icon at bounding box center [237, 259] width 10 height 7
click at [240, 253] on icon at bounding box center [237, 259] width 12 height 12
click at [236, 265] on icon at bounding box center [237, 271] width 12 height 12
click at [235, 276] on icon at bounding box center [237, 282] width 12 height 12
click at [237, 292] on icon at bounding box center [237, 294] width 12 height 12
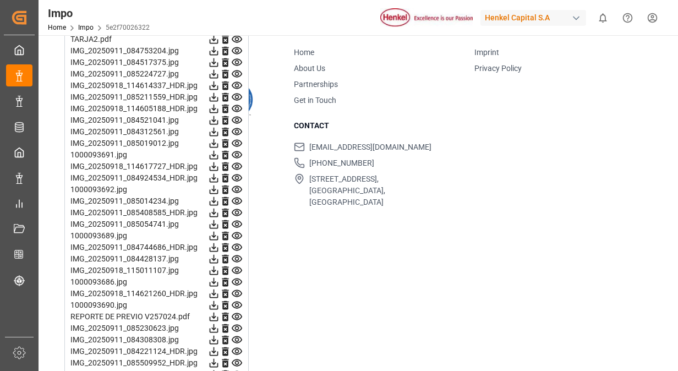
click at [238, 302] on icon at bounding box center [237, 305] width 10 height 7
click at [237, 312] on icon at bounding box center [237, 317] width 12 height 12
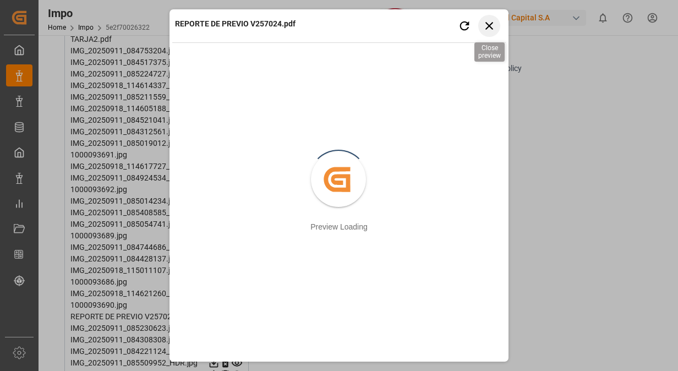
click at [493, 31] on icon "button" at bounding box center [490, 26] width 14 height 14
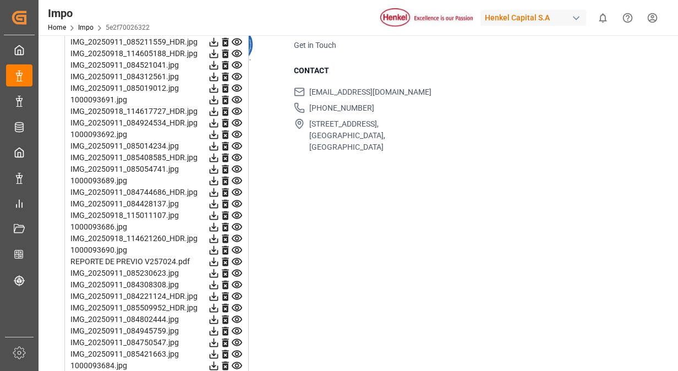
scroll to position [1577, 0]
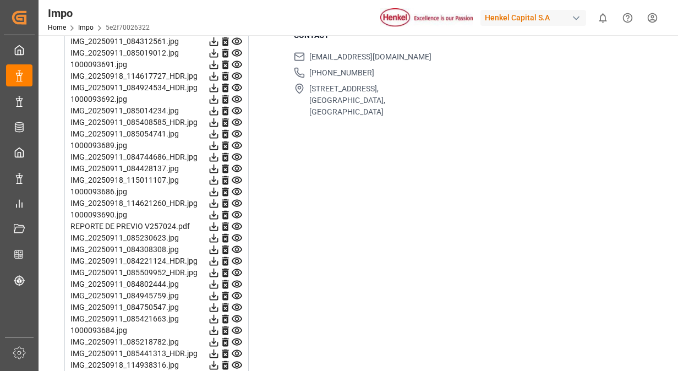
click at [236, 236] on icon at bounding box center [237, 238] width 10 height 7
click at [235, 247] on icon at bounding box center [237, 250] width 12 height 12
click at [235, 256] on icon at bounding box center [237, 262] width 12 height 12
click at [237, 236] on icon at bounding box center [237, 238] width 10 height 7
click at [235, 244] on icon at bounding box center [237, 250] width 12 height 12
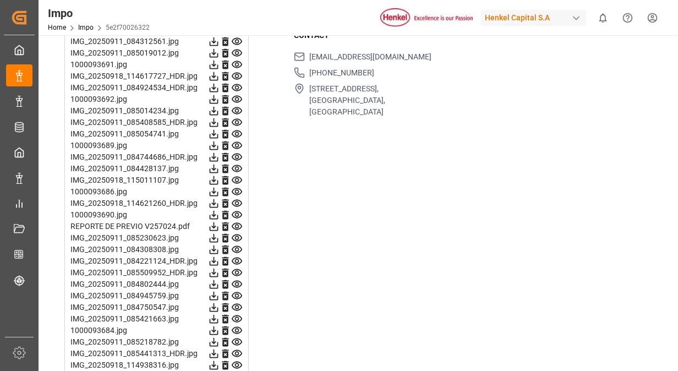
click at [237, 256] on icon at bounding box center [237, 262] width 12 height 12
click at [239, 268] on icon at bounding box center [237, 273] width 12 height 12
click at [239, 249] on icon at bounding box center [237, 249] width 10 height 7
click at [238, 258] on icon at bounding box center [237, 262] width 12 height 12
click at [237, 269] on icon at bounding box center [237, 272] width 10 height 7
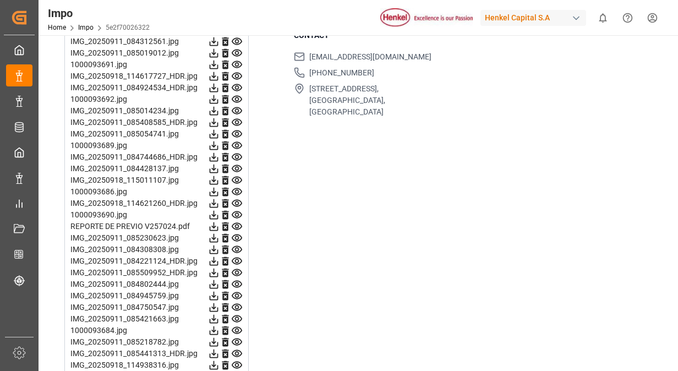
click at [238, 279] on icon at bounding box center [237, 285] width 12 height 12
click at [238, 292] on icon at bounding box center [237, 295] width 10 height 7
click at [238, 304] on icon at bounding box center [237, 308] width 12 height 12
click at [241, 302] on icon at bounding box center [237, 308] width 12 height 12
click at [237, 305] on icon at bounding box center [237, 307] width 10 height 7
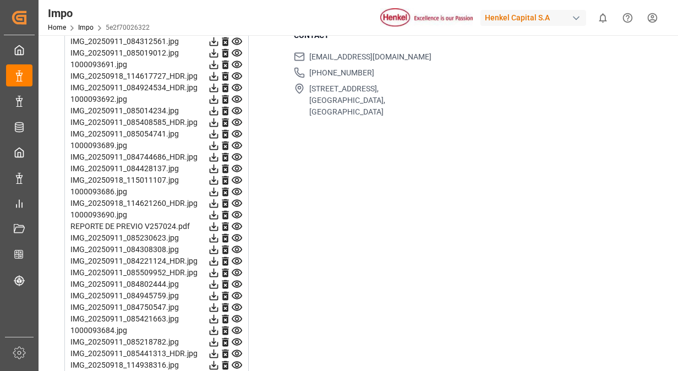
click at [236, 316] on icon at bounding box center [237, 319] width 10 height 7
click at [239, 330] on icon at bounding box center [237, 331] width 12 height 12
click at [236, 348] on icon at bounding box center [237, 354] width 12 height 12
click at [236, 362] on icon at bounding box center [237, 365] width 10 height 7
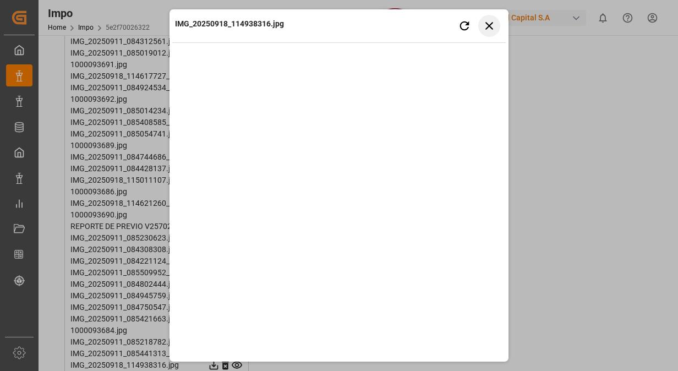
click at [492, 24] on icon "button" at bounding box center [490, 26] width 14 height 14
